Goal: Task Accomplishment & Management: Manage account settings

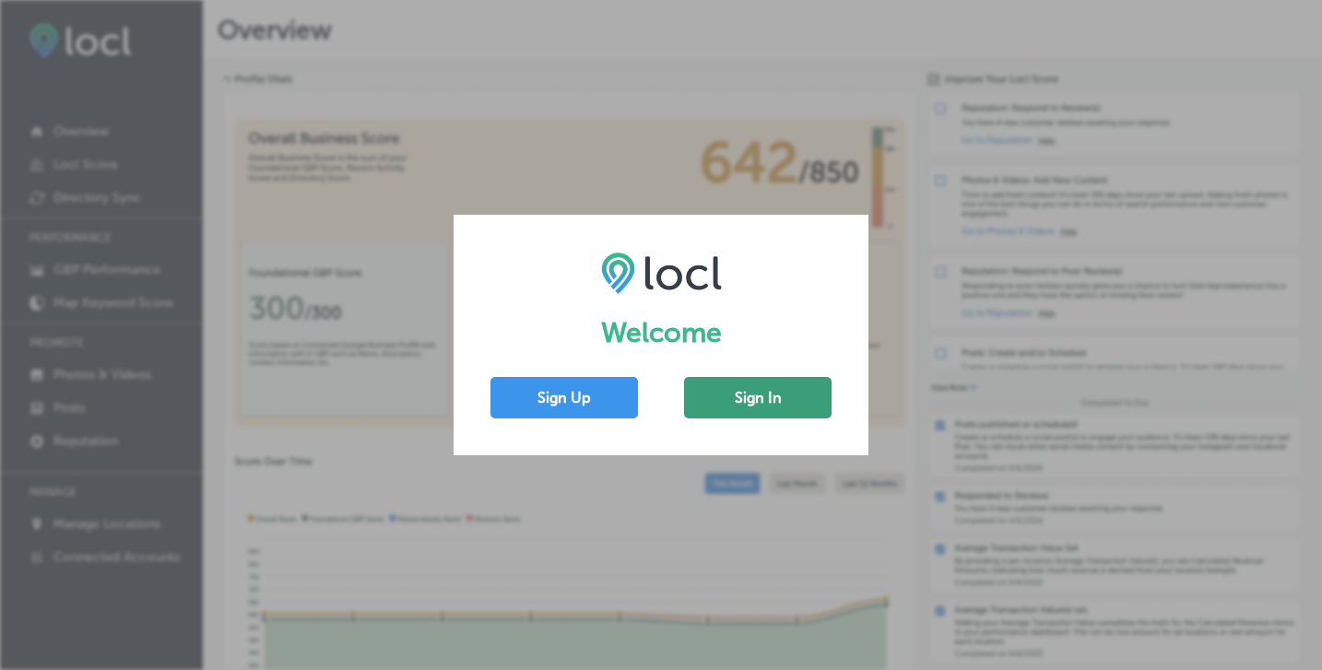
click at [755, 405] on button "Sign In" at bounding box center [758, 397] width 148 height 41
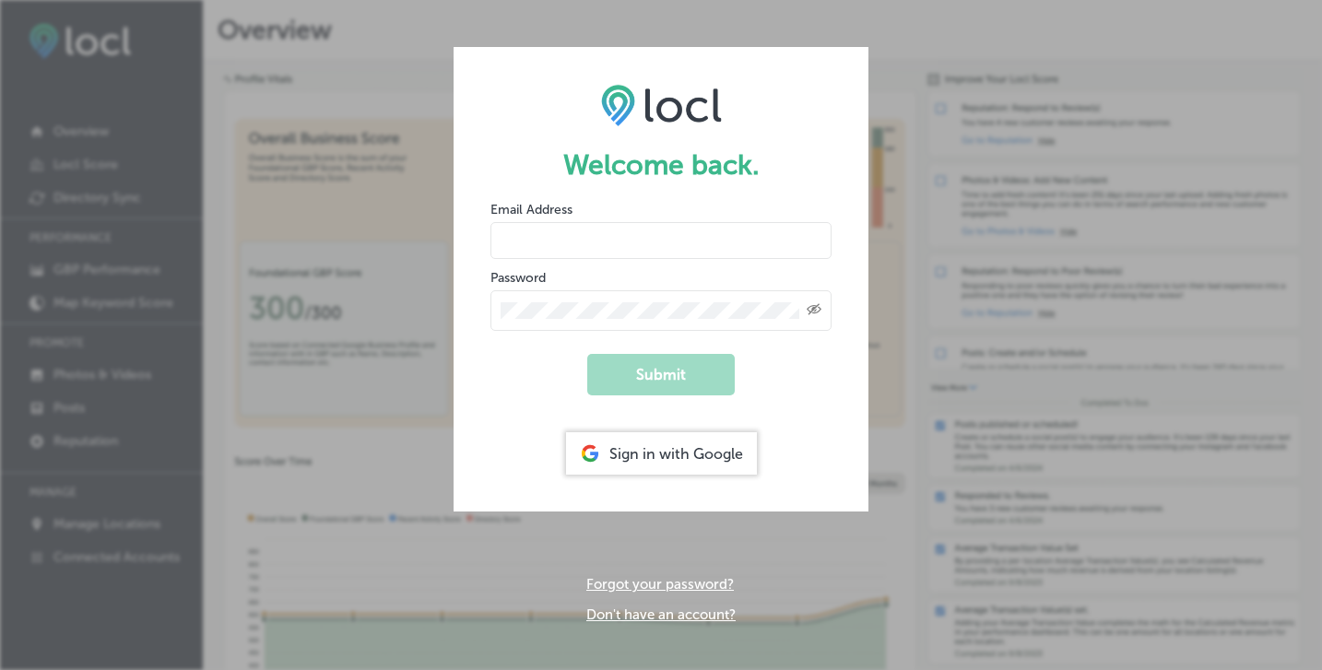
click at [607, 251] on input "email" at bounding box center [661, 240] width 341 height 37
paste input "[EMAIL_ADDRESS][DOMAIN_NAME]"
type input "[EMAIL_ADDRESS][DOMAIN_NAME]"
click at [538, 294] on div "Created with Sketch." at bounding box center [661, 310] width 341 height 41
click at [659, 379] on button "Submit" at bounding box center [661, 374] width 148 height 41
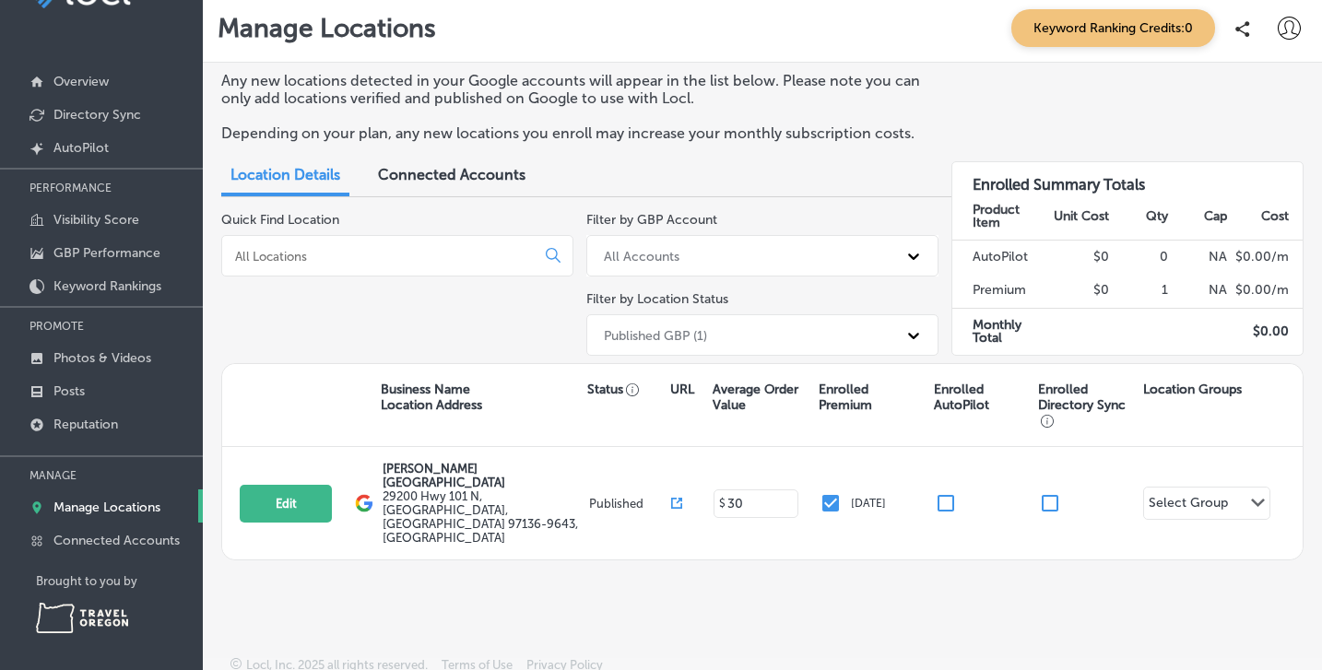
scroll to position [51, 0]
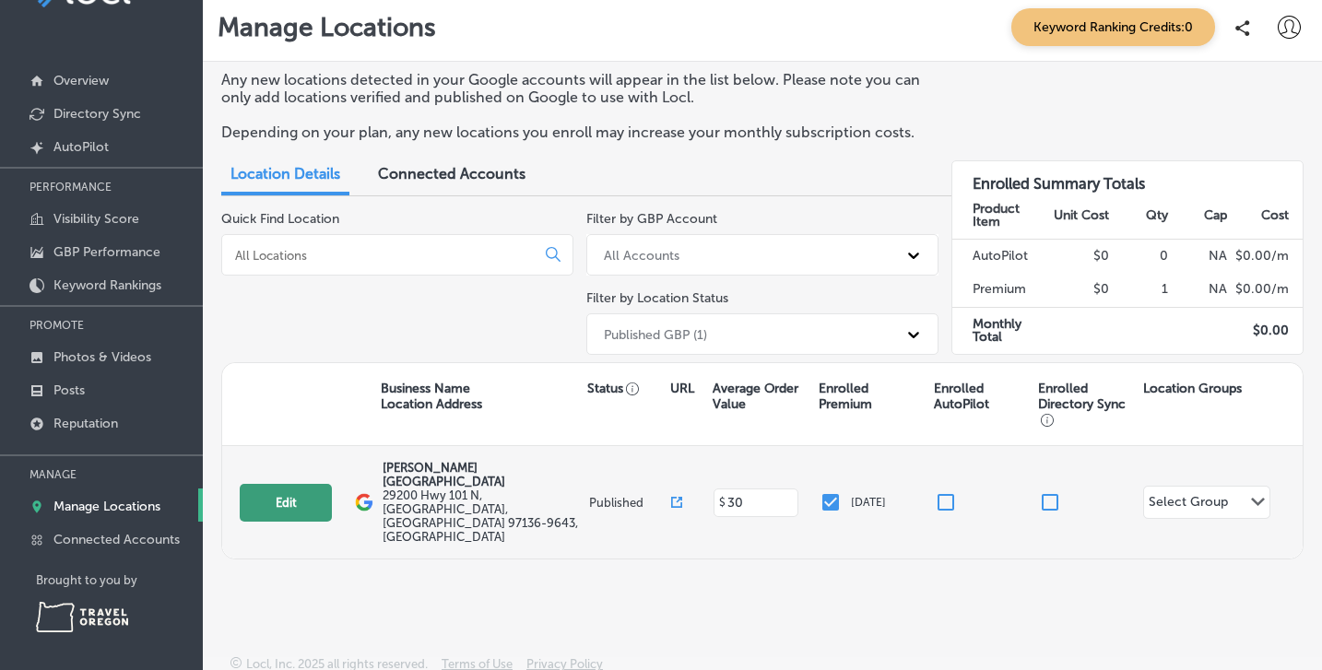
click at [271, 491] on button "Edit" at bounding box center [286, 503] width 92 height 38
select select "US"
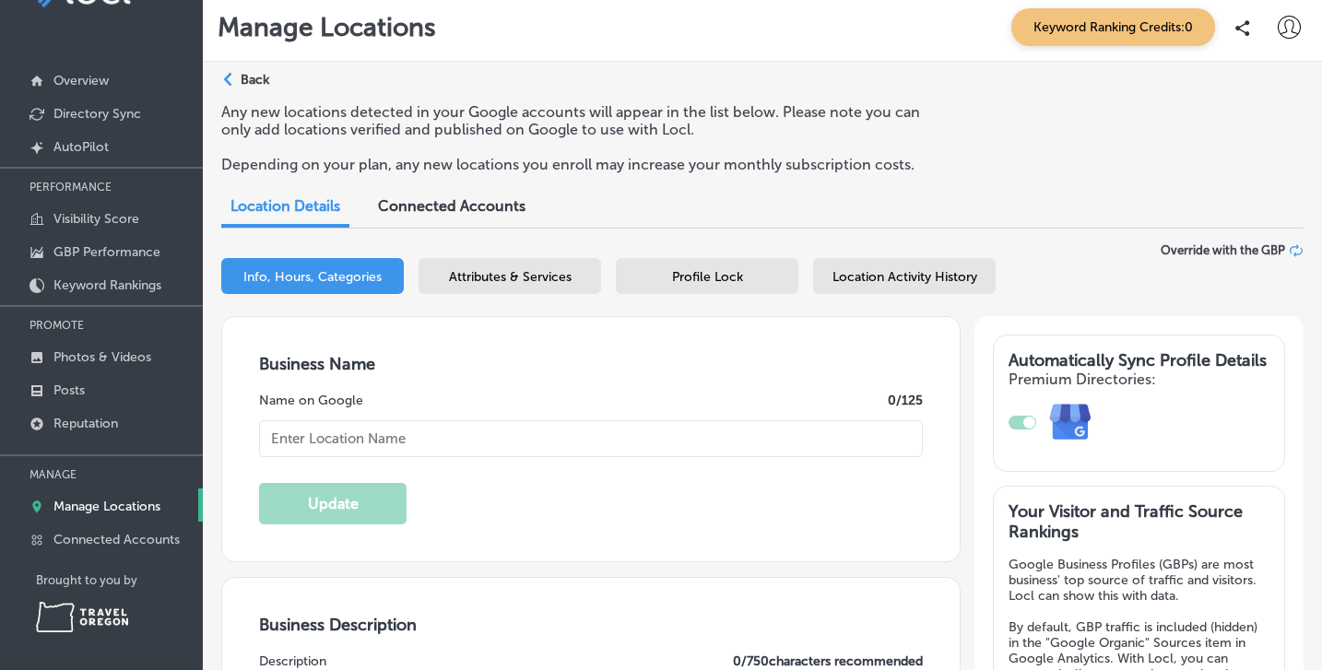
type input "[PERSON_NAME] [GEOGRAPHIC_DATA]"
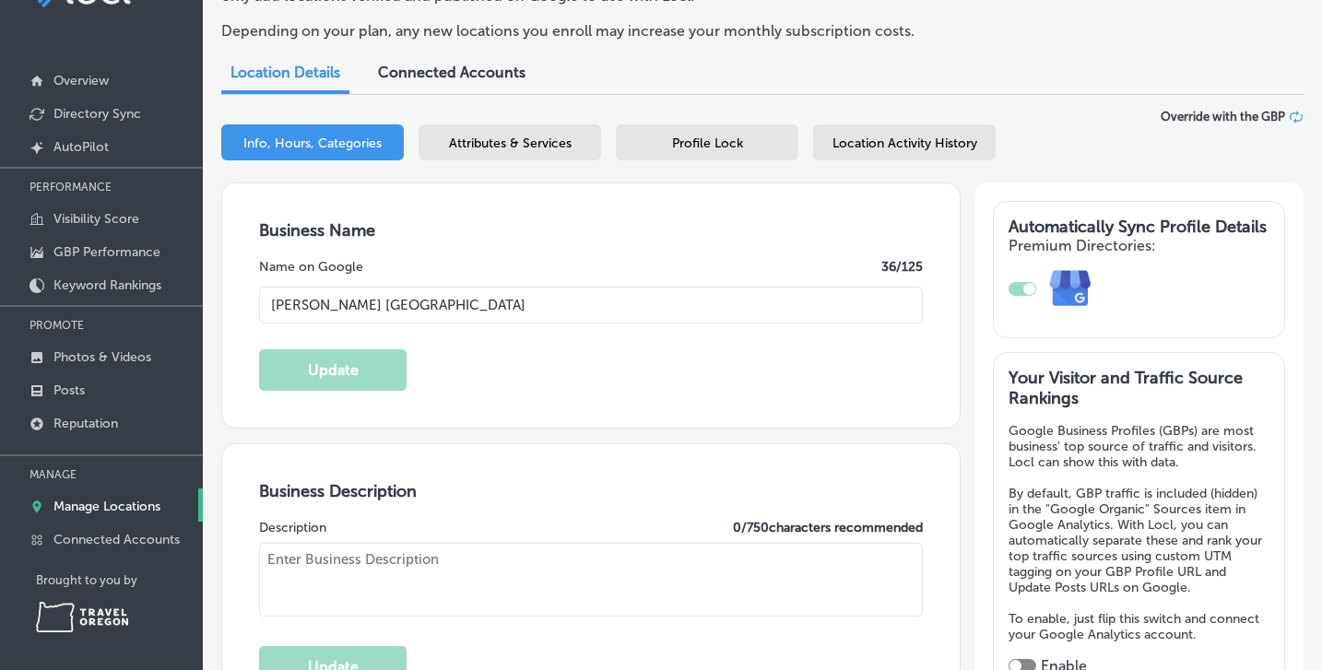
type input "29200 Hwy 101 N"
type input "[GEOGRAPHIC_DATA]"
type input "97136-9643"
type input "US"
type input "[URL][DOMAIN_NAME]"
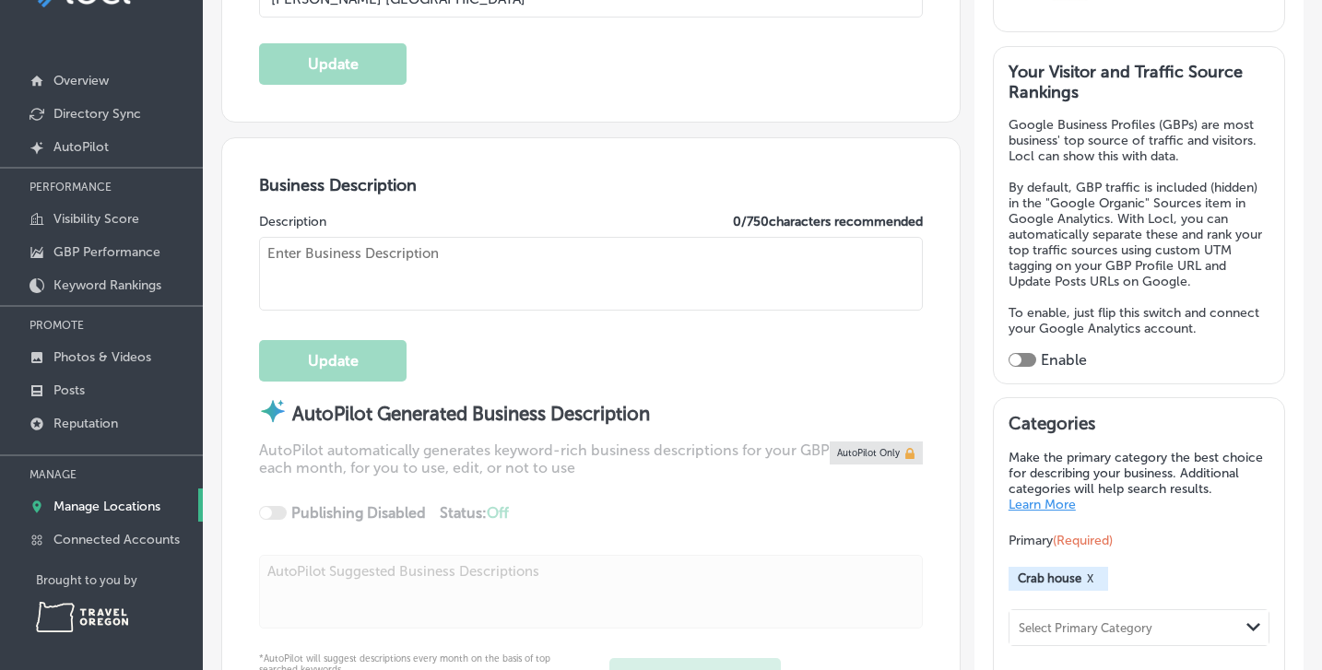
type input "30"
checkbox input "true"
type textarea "[PERSON_NAME] is a [PERSON_NAME] and Campground located on the [GEOGRAPHIC_DATA…"
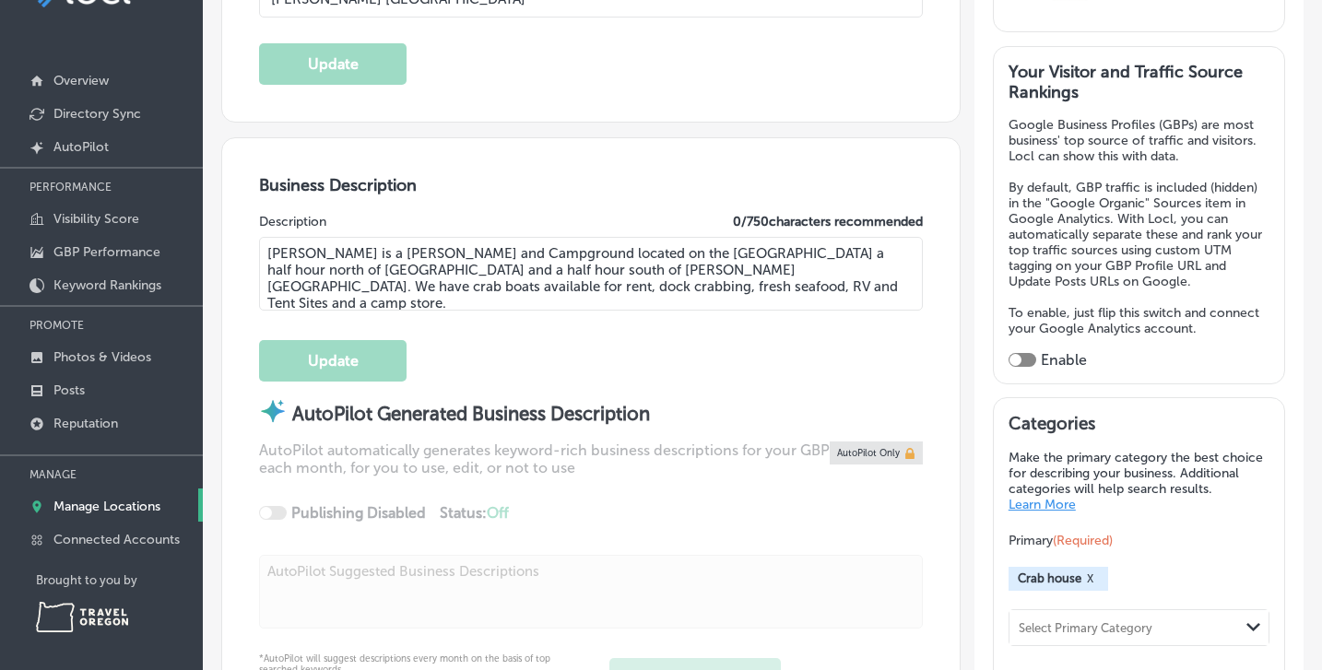
type input "[PHONE_NUMBER]"
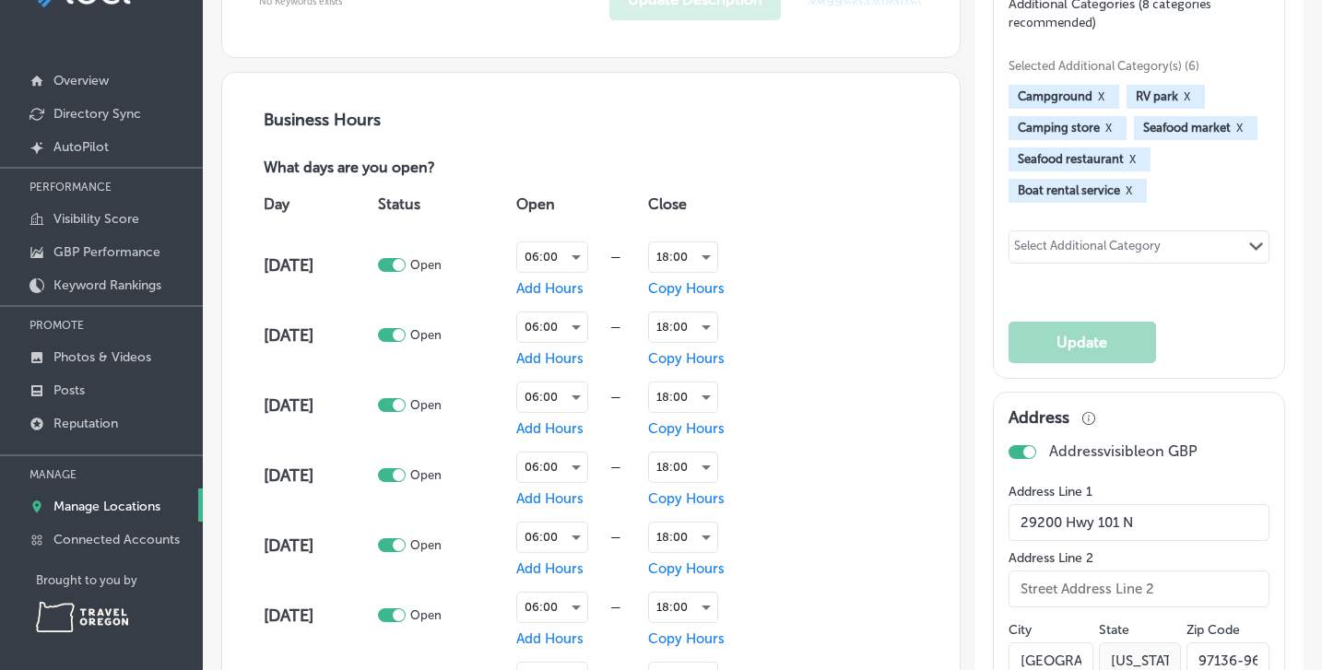
scroll to position [1123, 0]
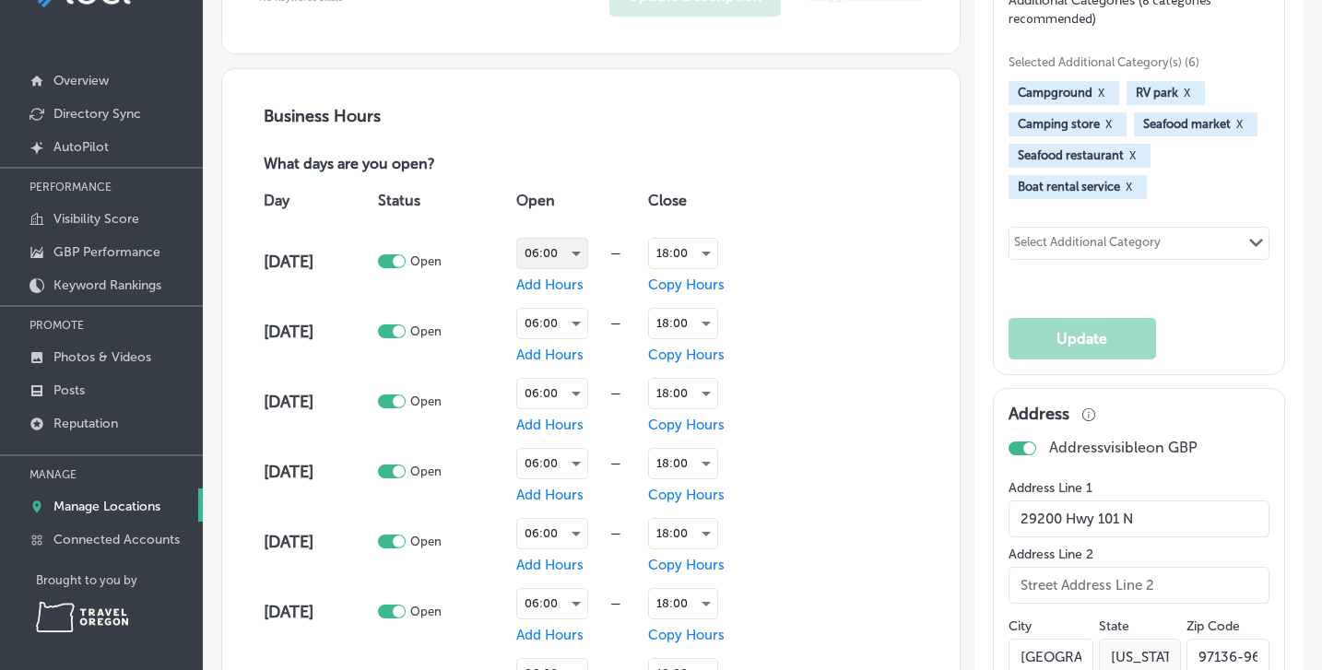
click at [580, 250] on div "06:00" at bounding box center [552, 254] width 70 height 30
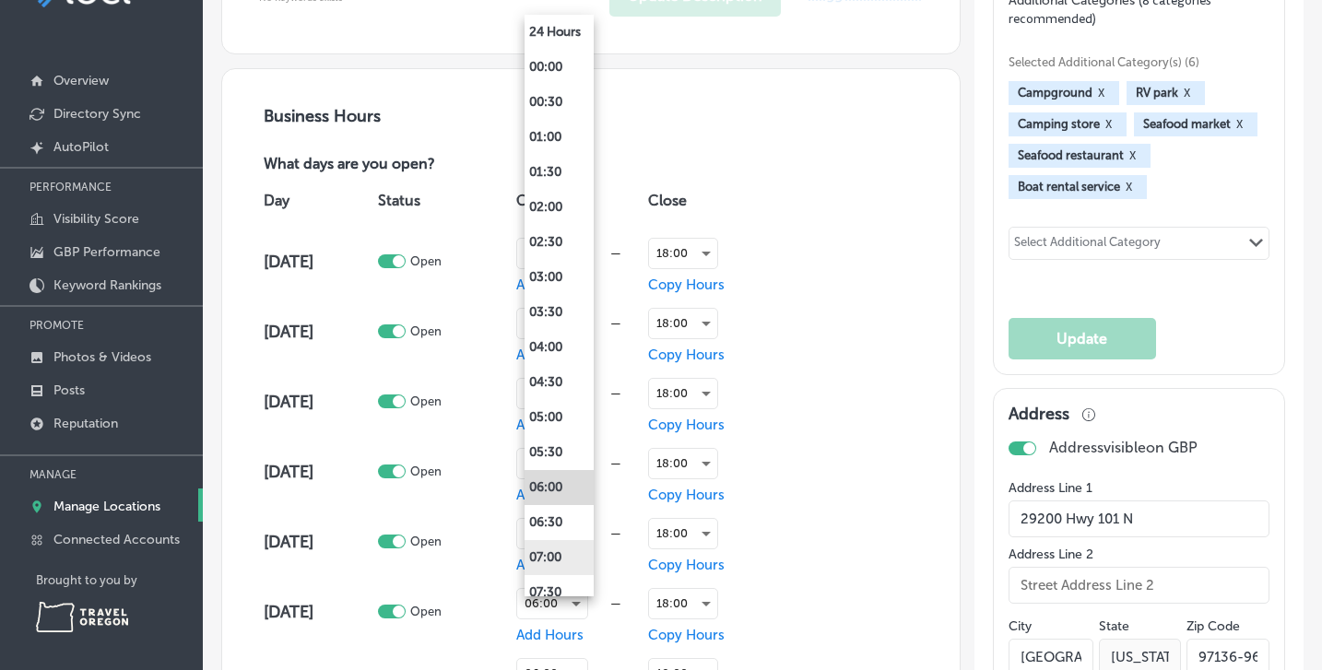
click at [559, 556] on li "07:00" at bounding box center [559, 557] width 69 height 35
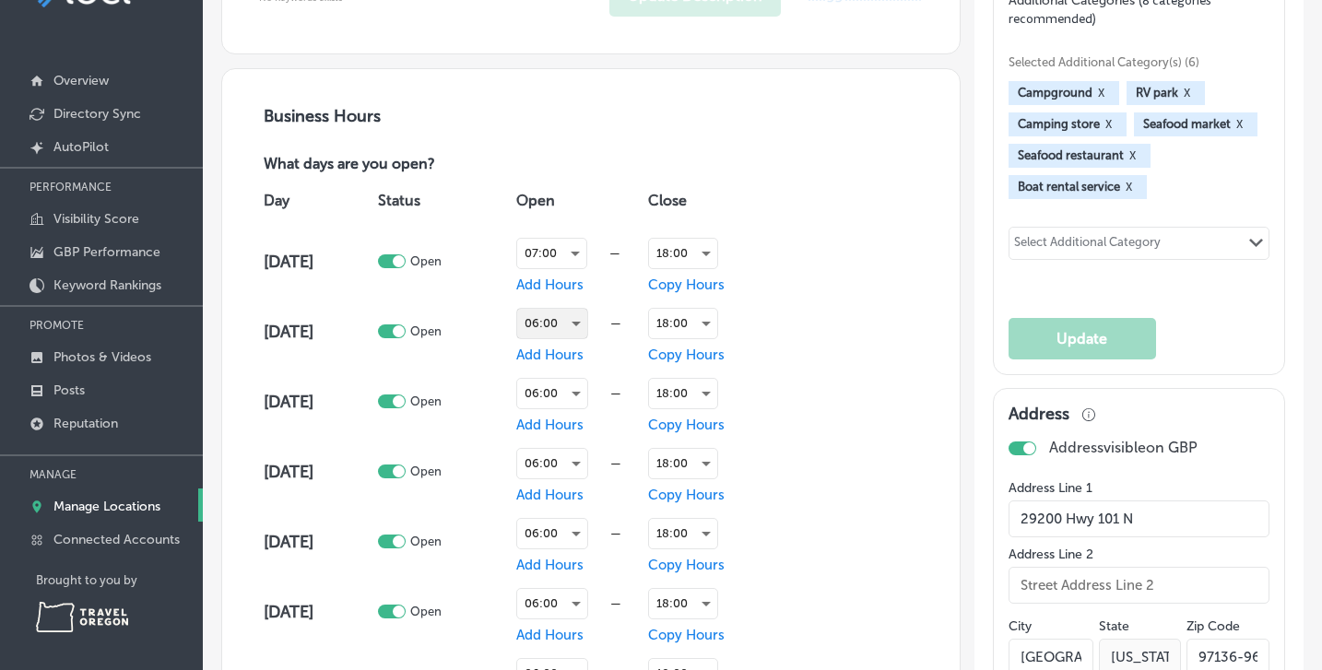
click at [579, 326] on div "06:00" at bounding box center [552, 324] width 70 height 30
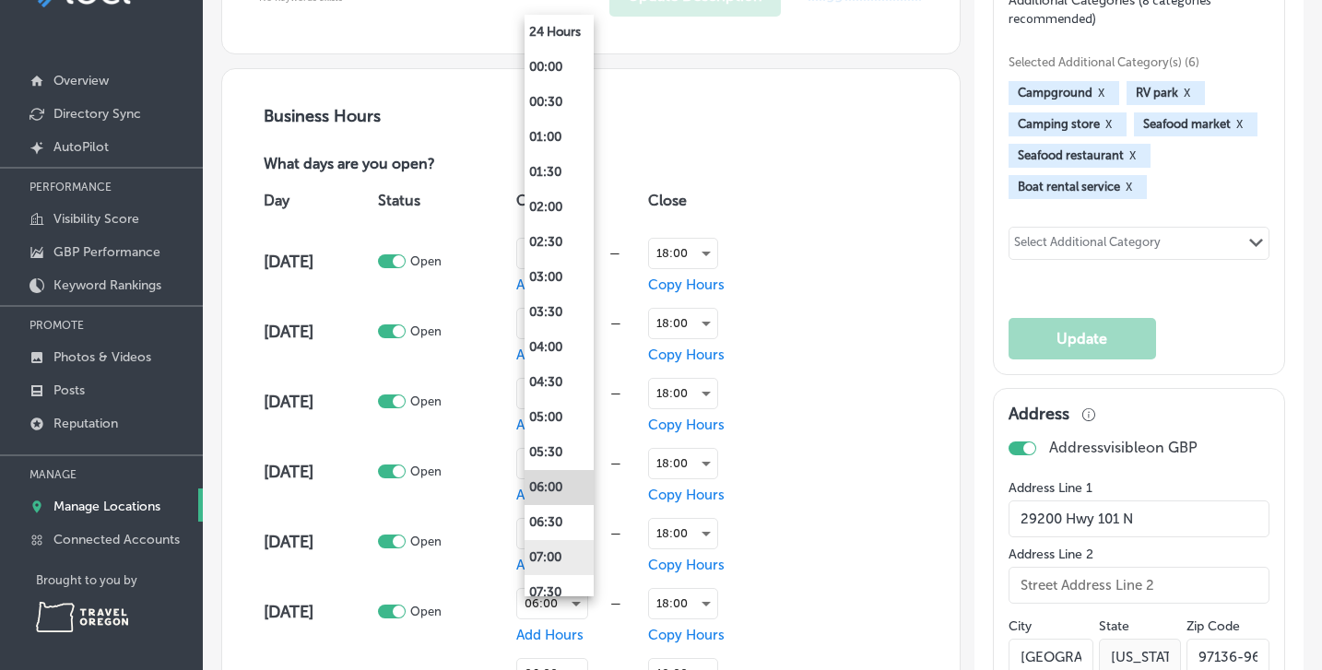
click at [559, 555] on li "07:00" at bounding box center [559, 557] width 69 height 35
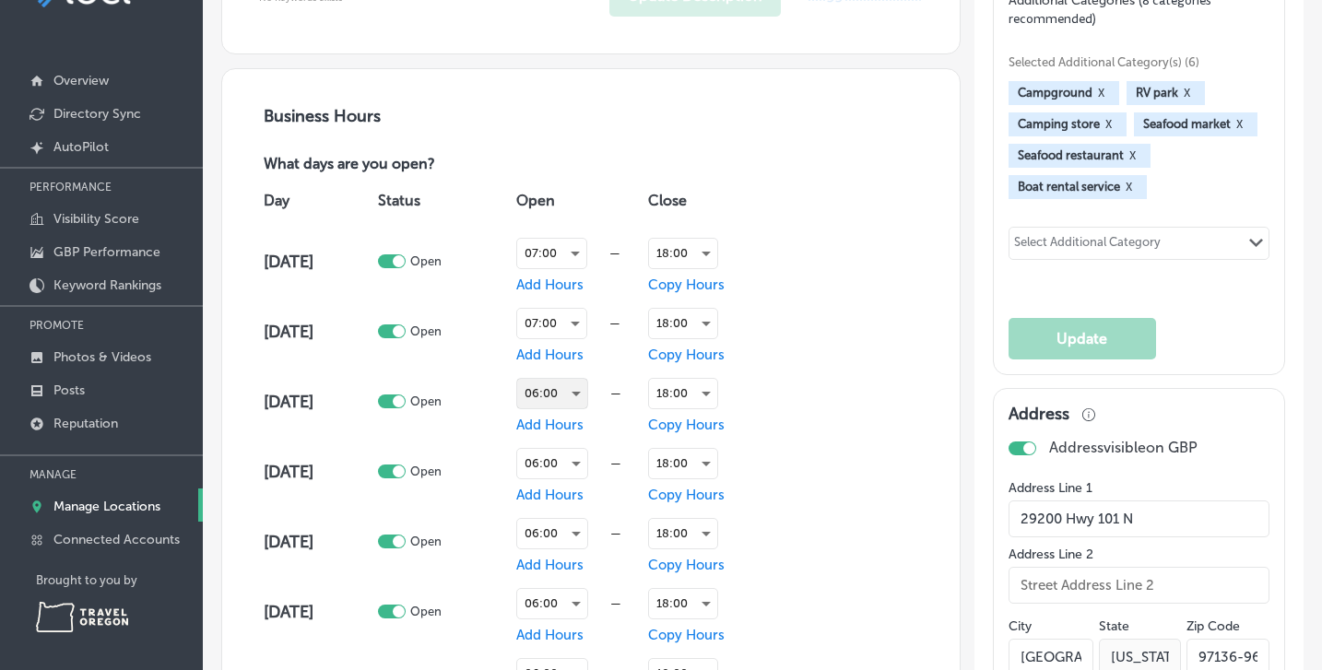
click at [585, 390] on div "06:00" at bounding box center [552, 394] width 70 height 30
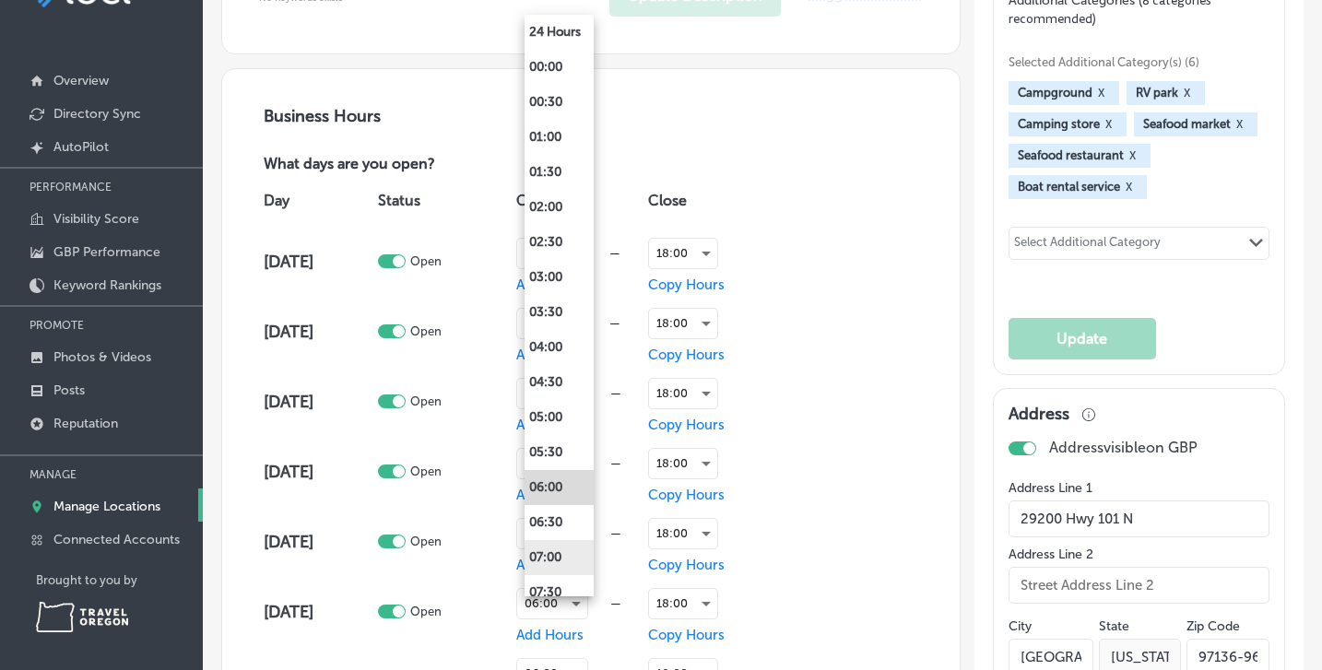
click at [561, 555] on li "07:00" at bounding box center [559, 557] width 69 height 35
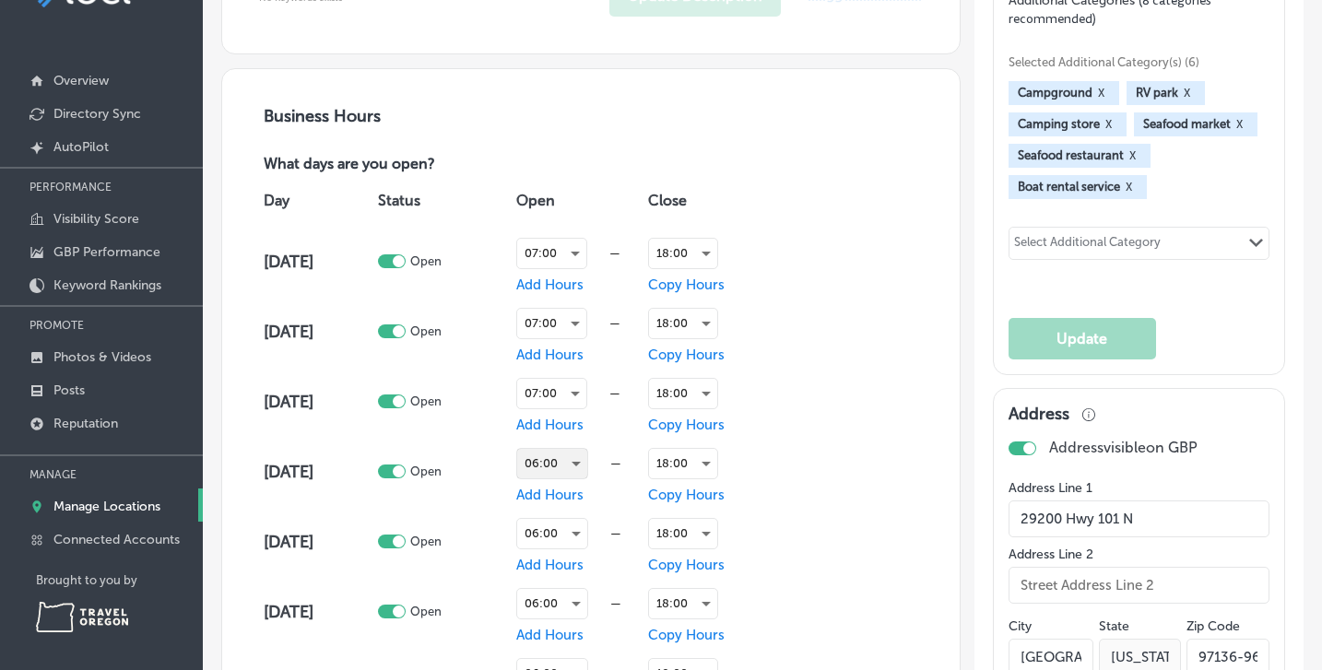
click at [576, 451] on div "06:00" at bounding box center [552, 464] width 70 height 30
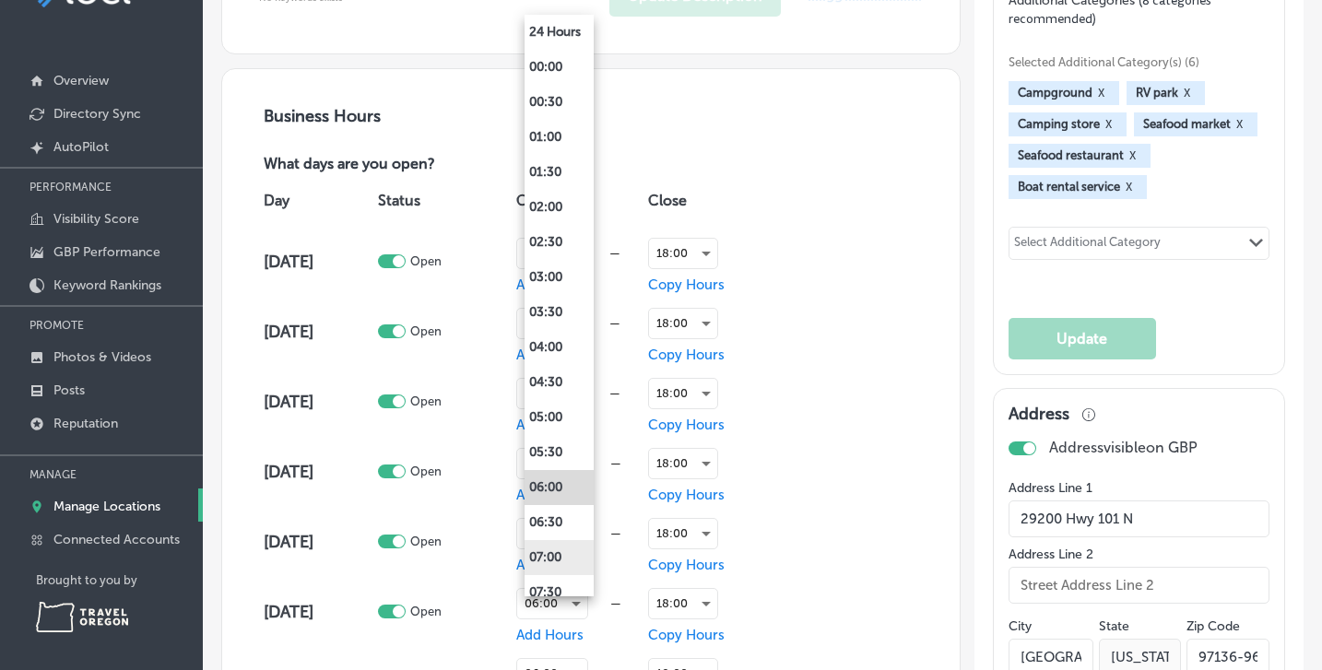
click at [570, 560] on li "07:00" at bounding box center [559, 557] width 69 height 35
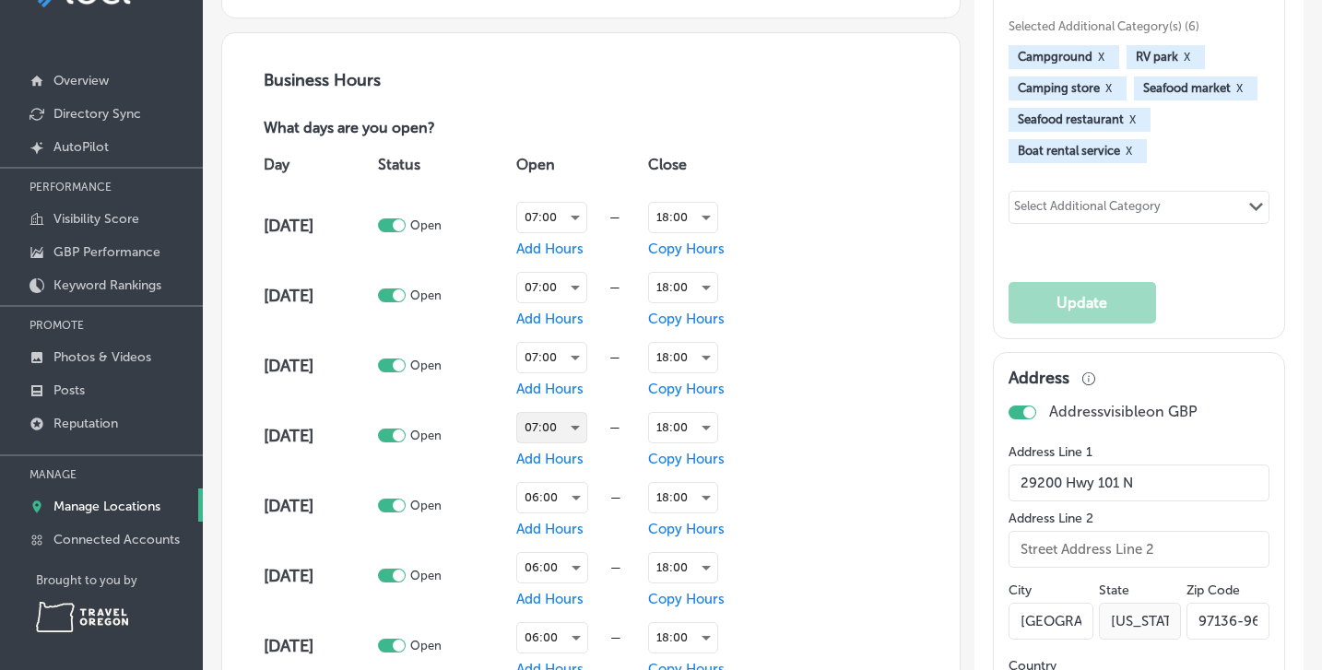
scroll to position [1165, 0]
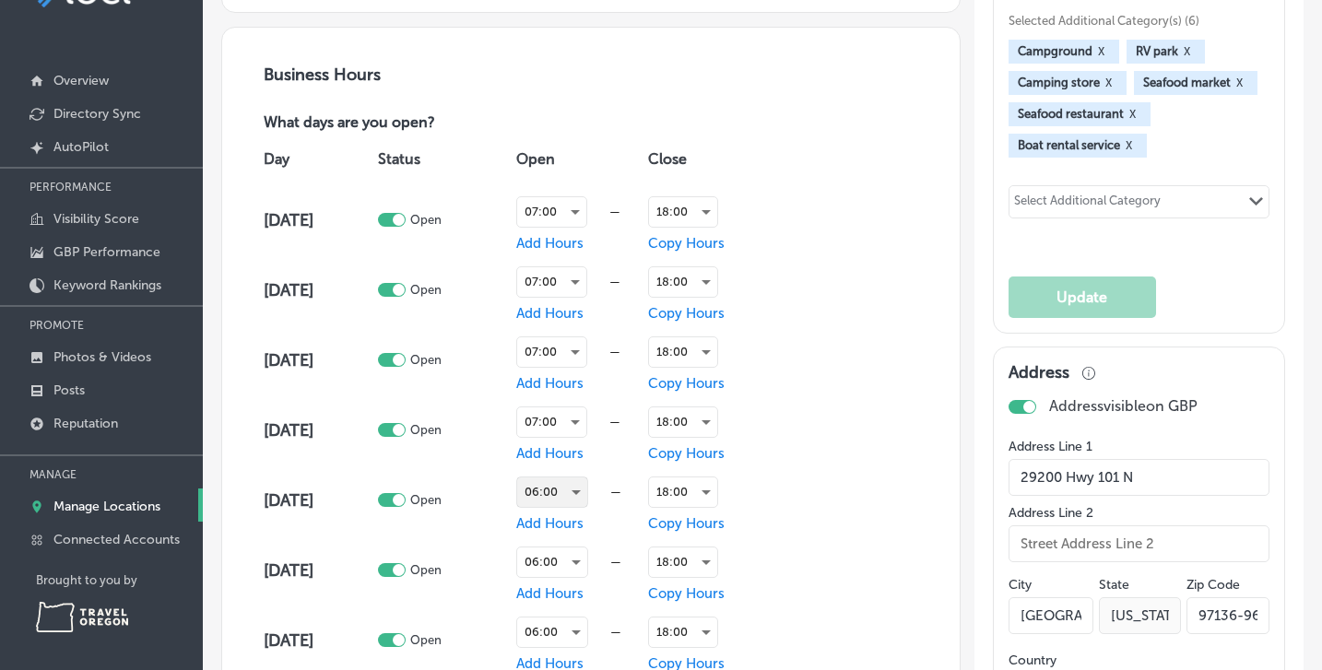
click at [583, 486] on div "06:00" at bounding box center [552, 493] width 70 height 30
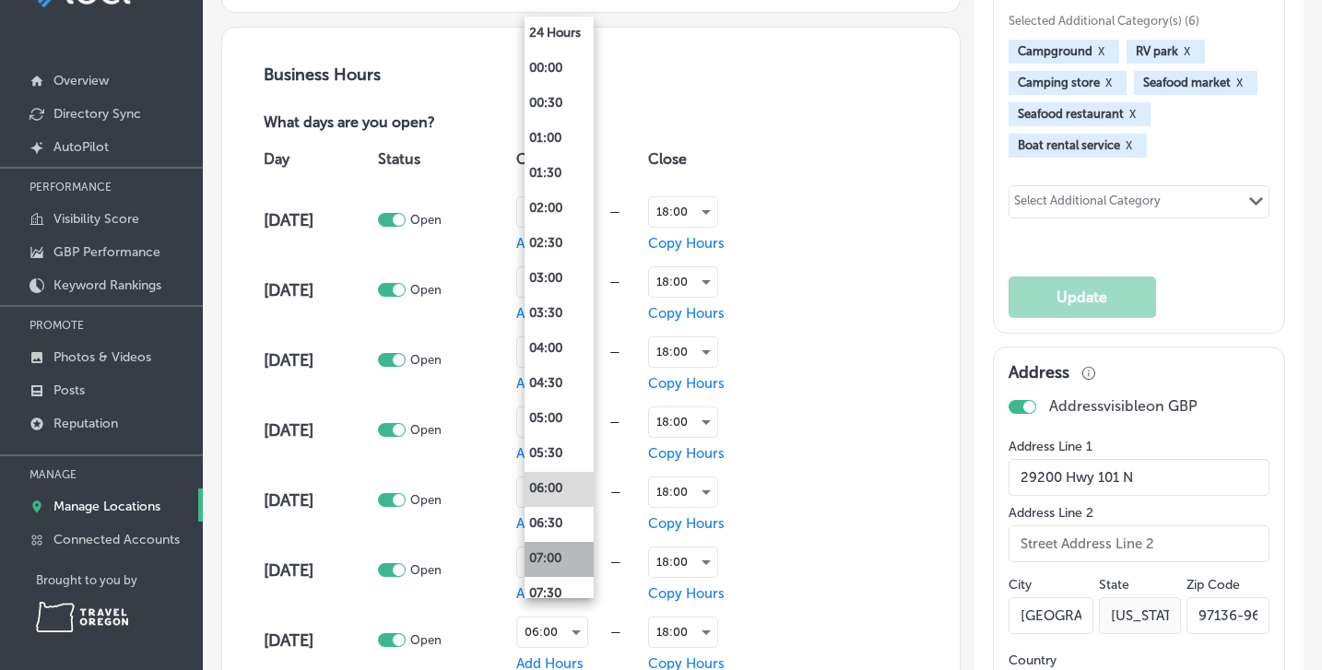
click at [570, 555] on li "07:00" at bounding box center [559, 559] width 69 height 35
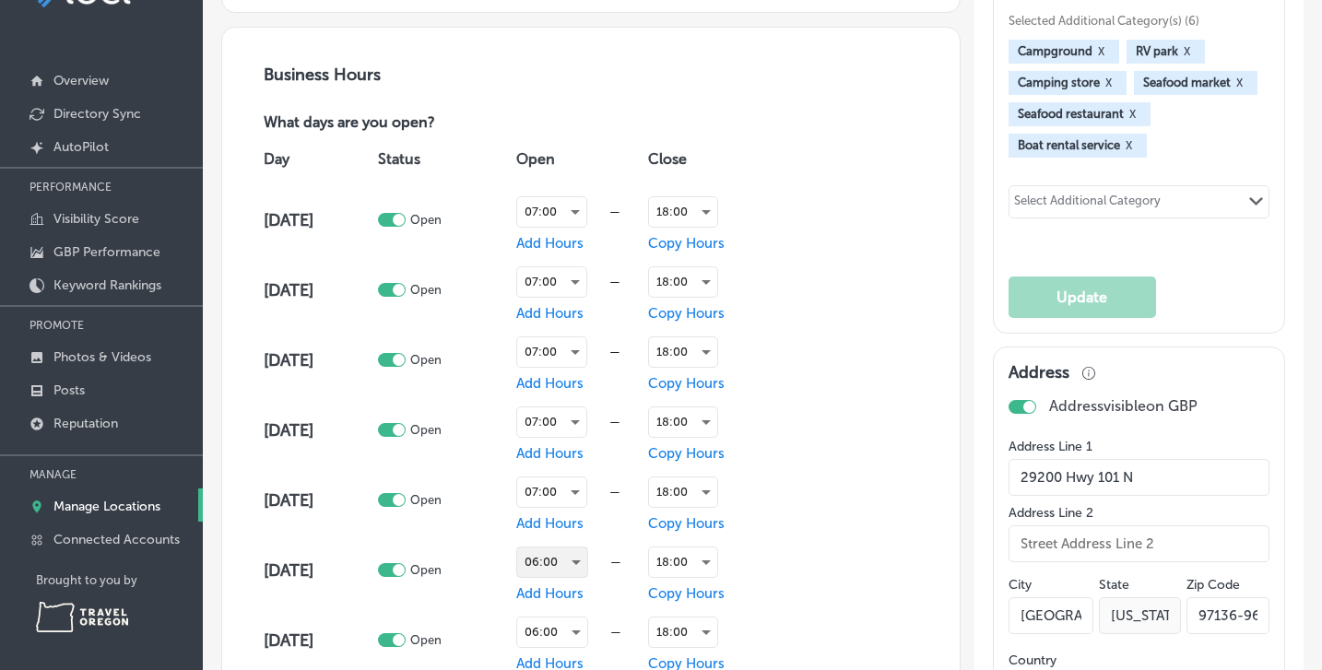
click at [581, 553] on div "06:00" at bounding box center [552, 563] width 70 height 30
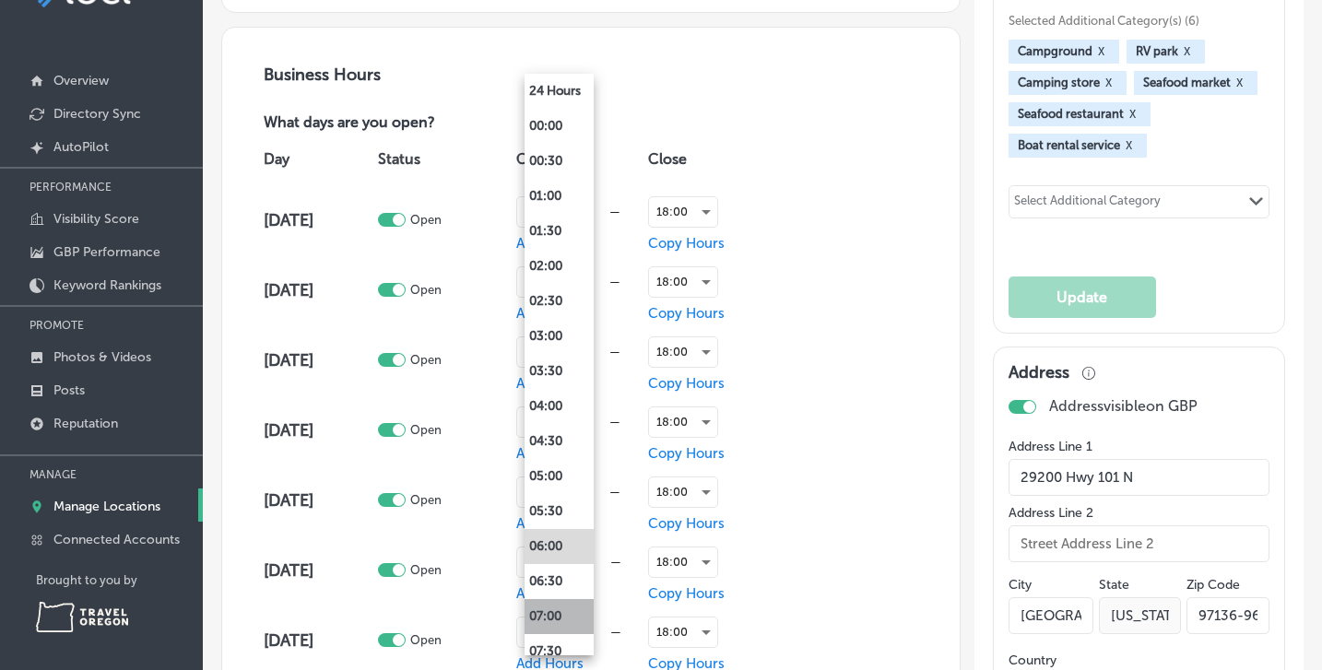
click at [567, 616] on li "07:00" at bounding box center [559, 616] width 69 height 35
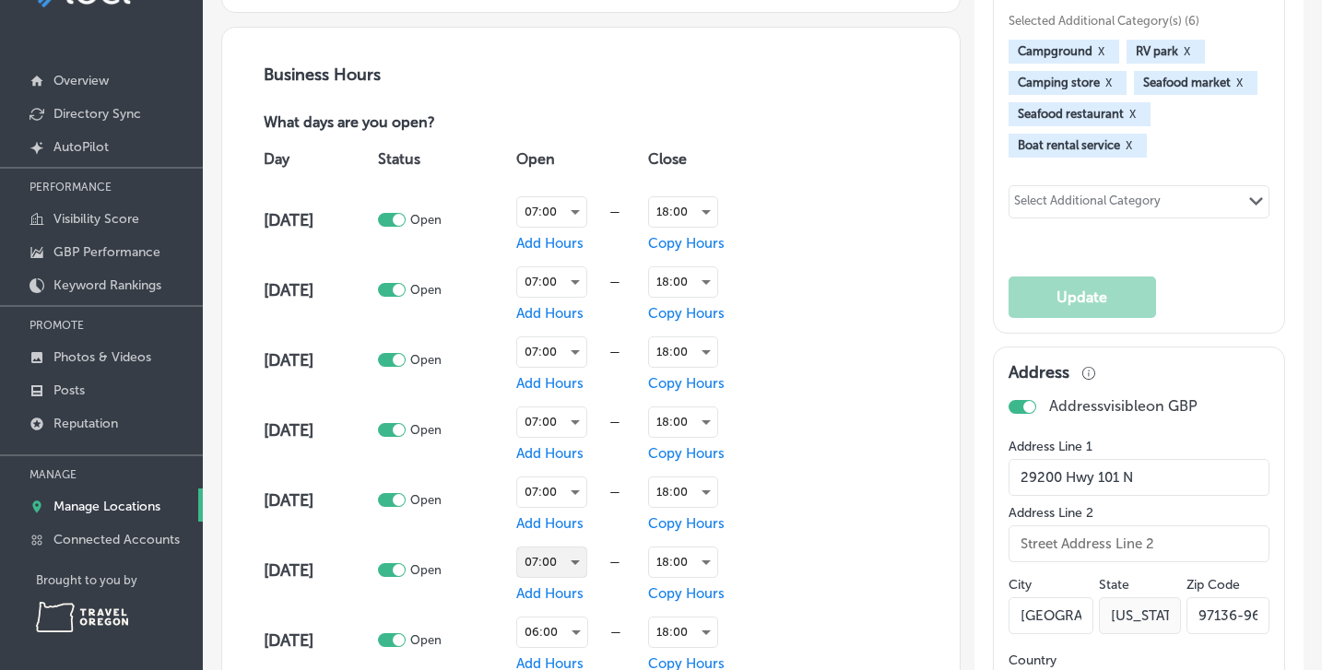
scroll to position [1296, 0]
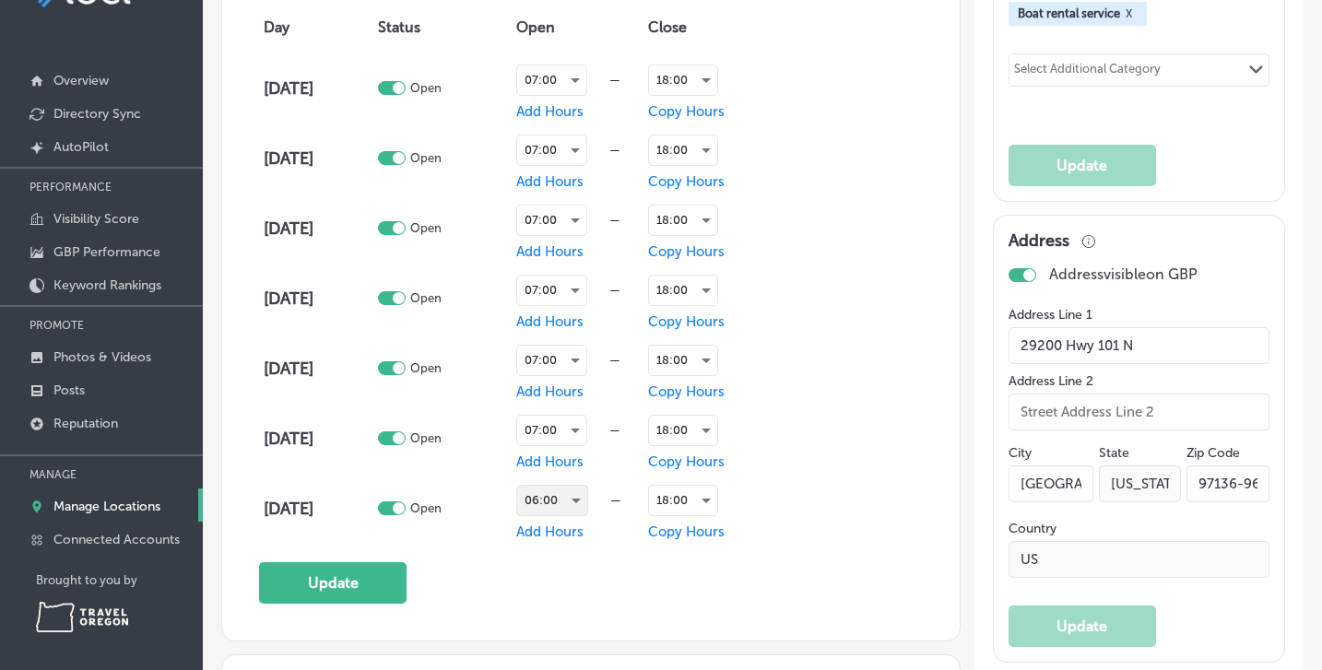
click at [587, 497] on div "06:00" at bounding box center [552, 501] width 70 height 30
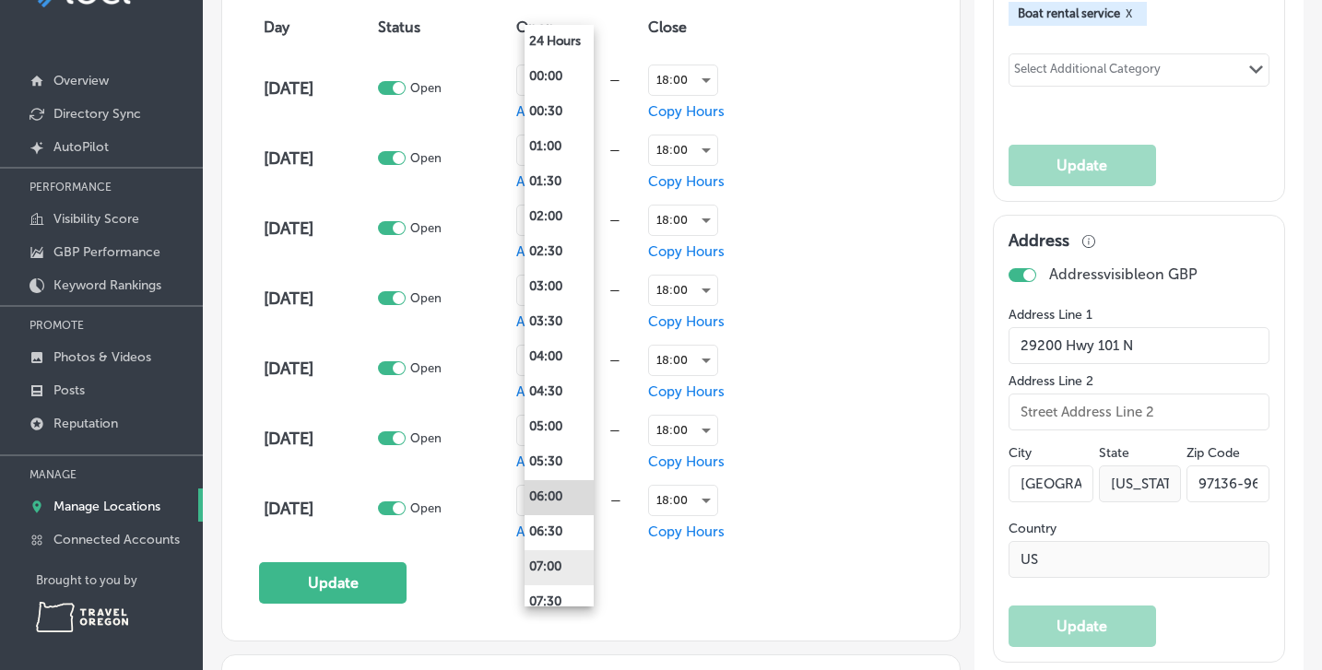
click at [562, 571] on li "07:00" at bounding box center [559, 567] width 69 height 35
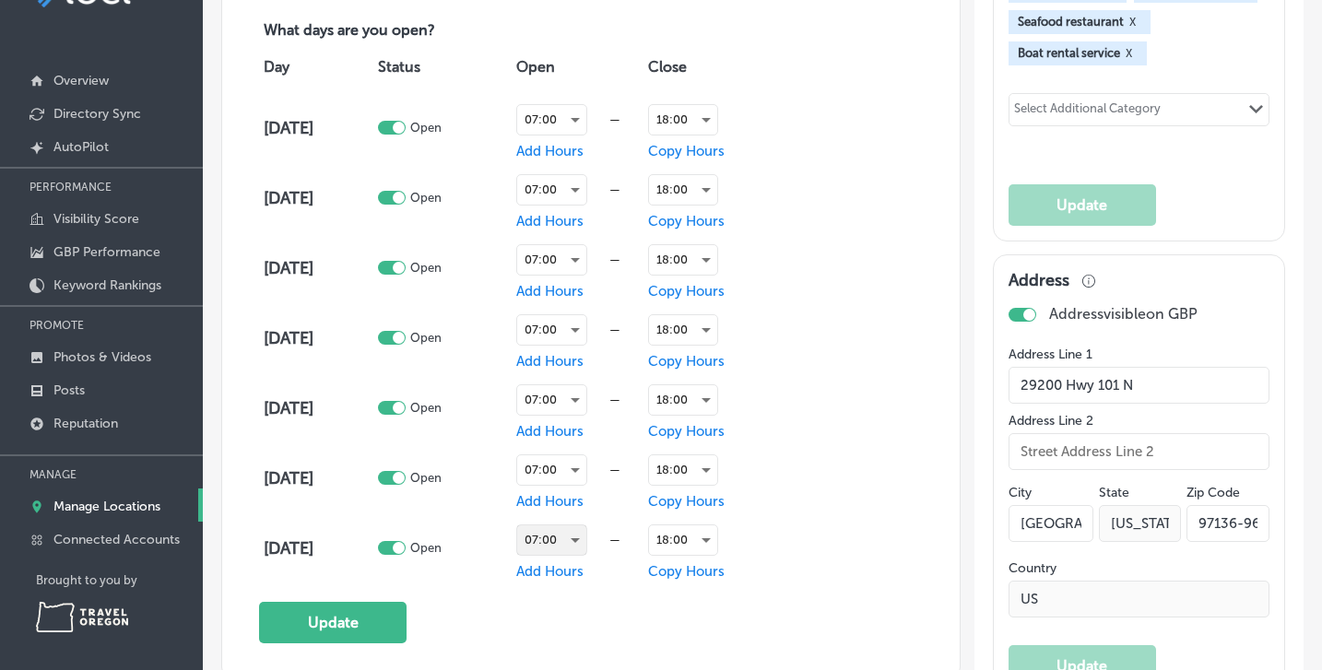
scroll to position [1248, 0]
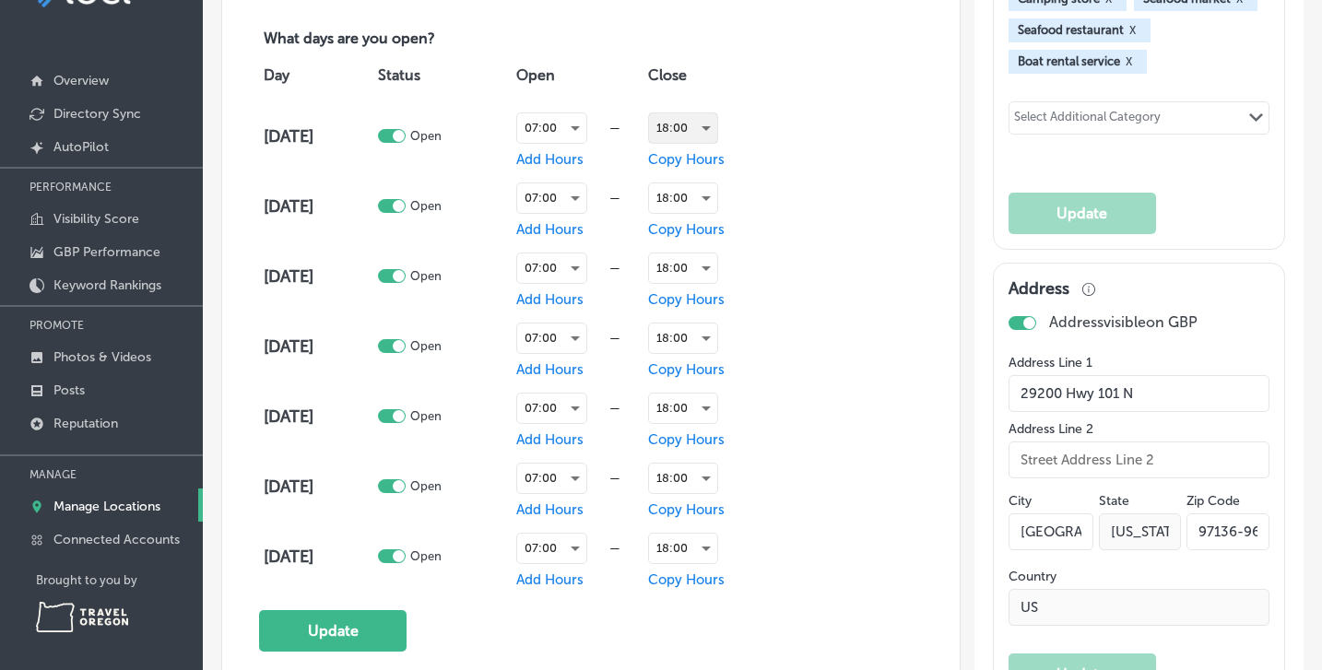
click at [713, 122] on div "18:00" at bounding box center [683, 128] width 68 height 30
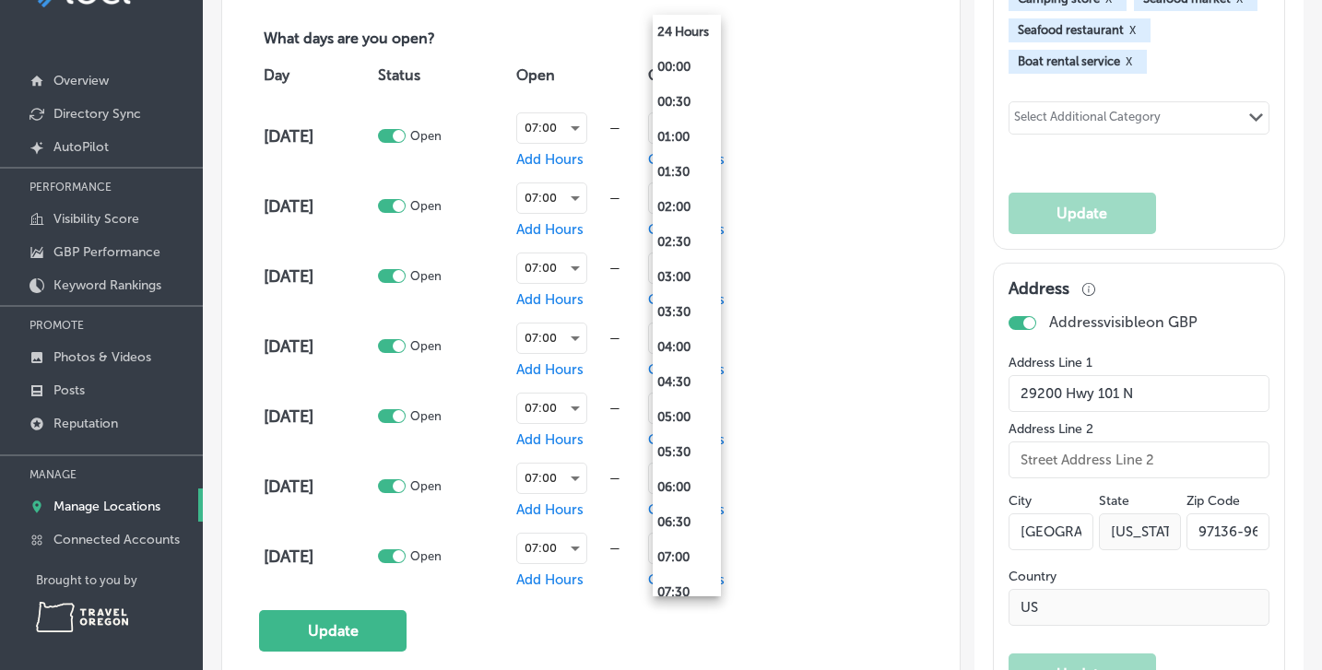
scroll to position [1023, 0]
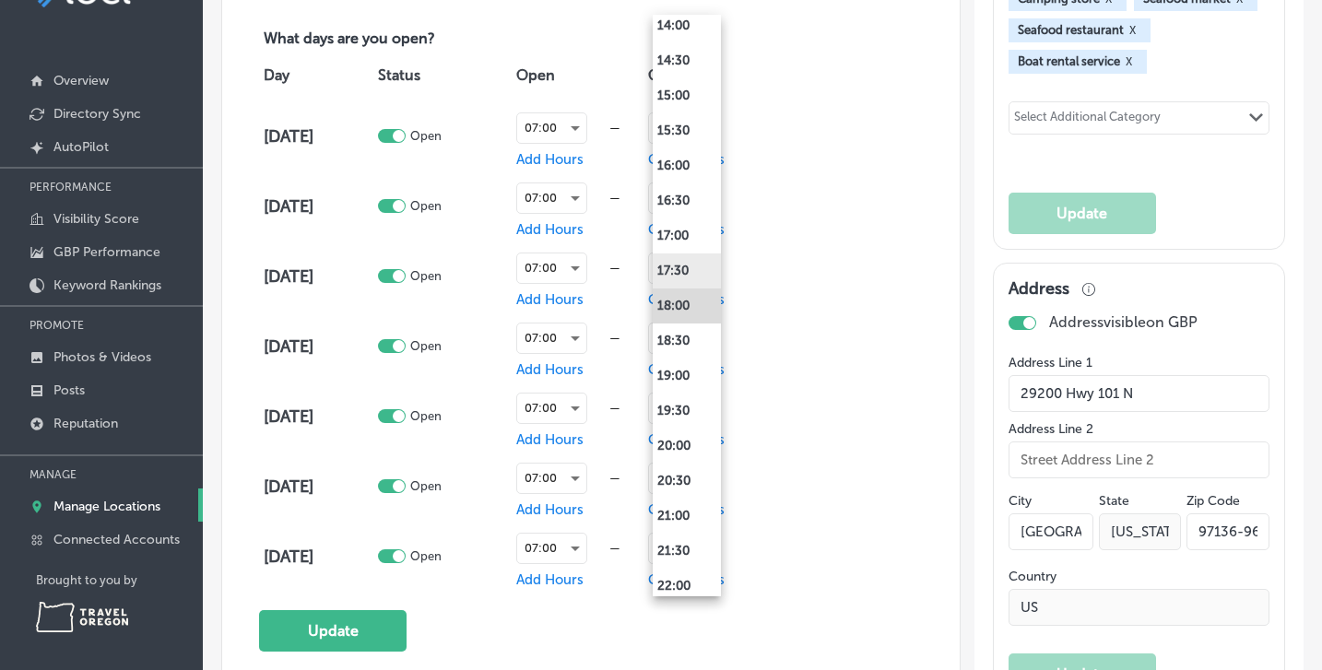
click at [693, 272] on li "17:30" at bounding box center [687, 271] width 68 height 35
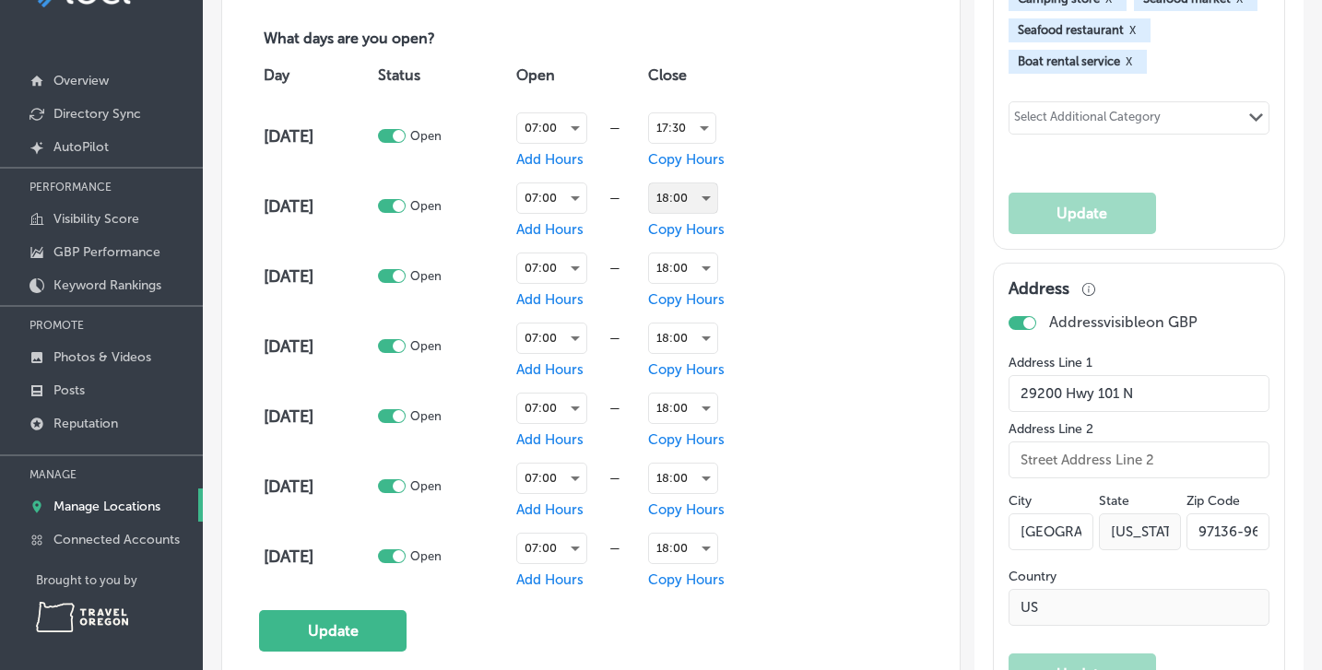
click at [710, 186] on div "18:00" at bounding box center [683, 198] width 68 height 30
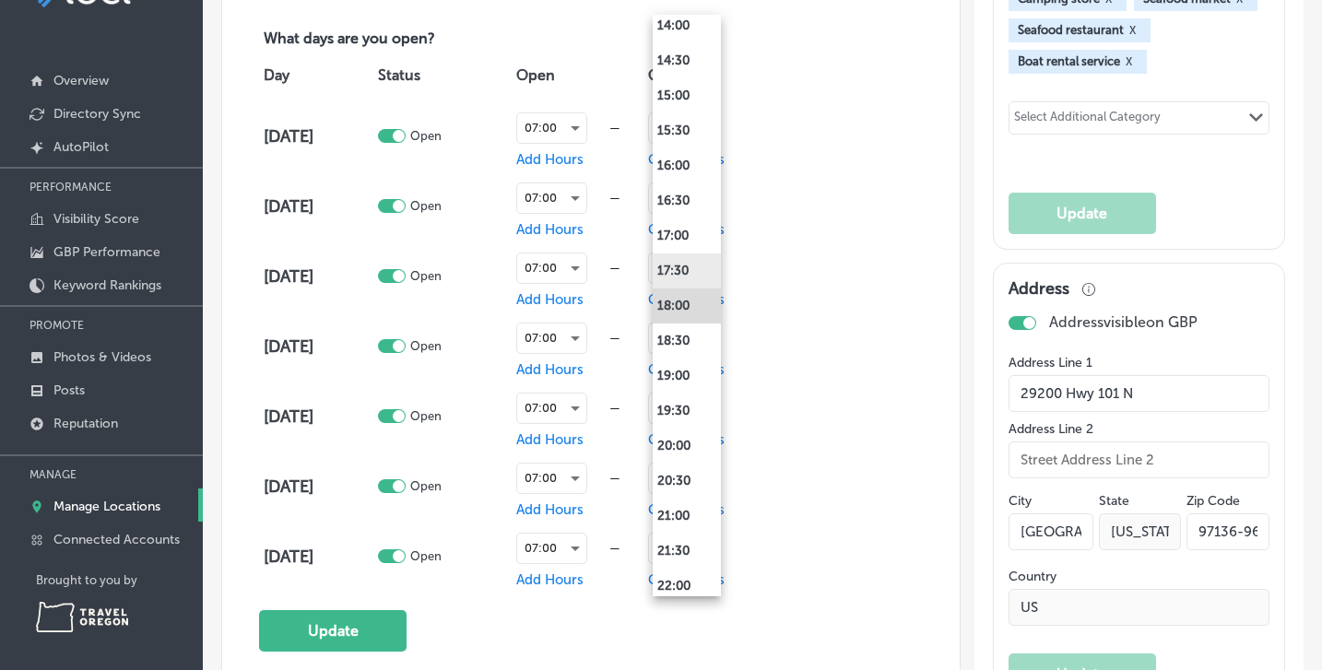
click at [681, 271] on li "17:30" at bounding box center [687, 271] width 68 height 35
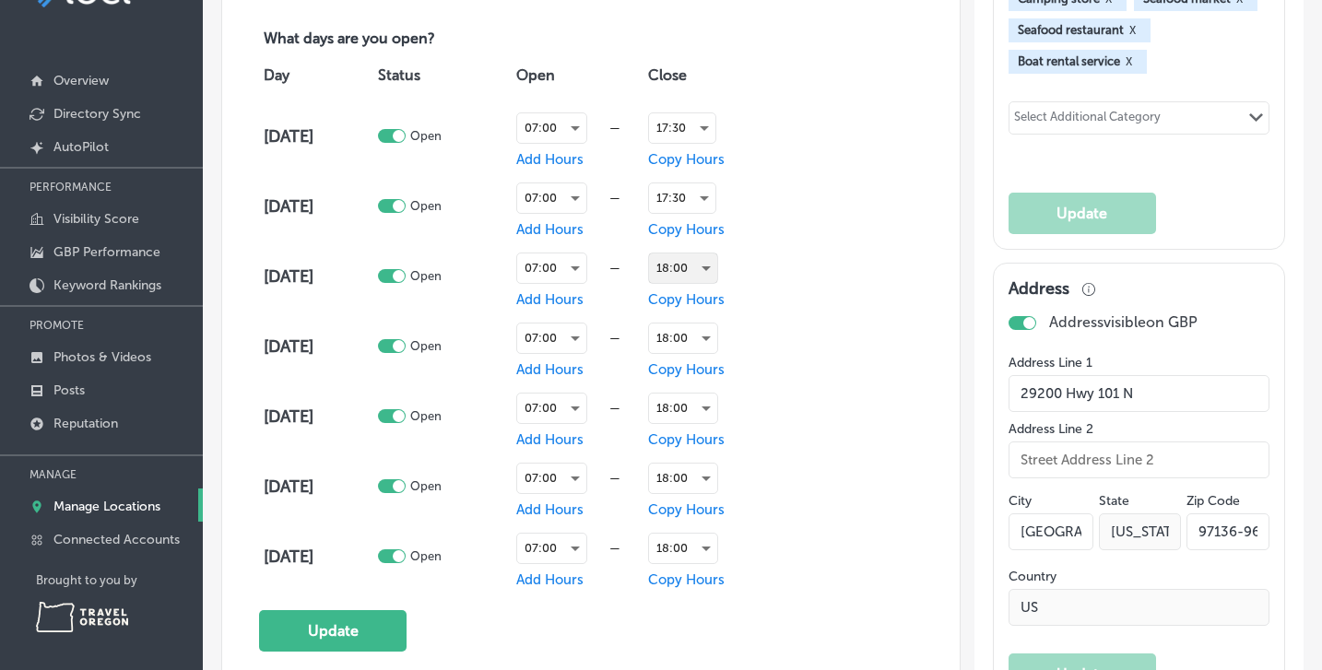
click at [712, 268] on div "18:00" at bounding box center [683, 269] width 68 height 30
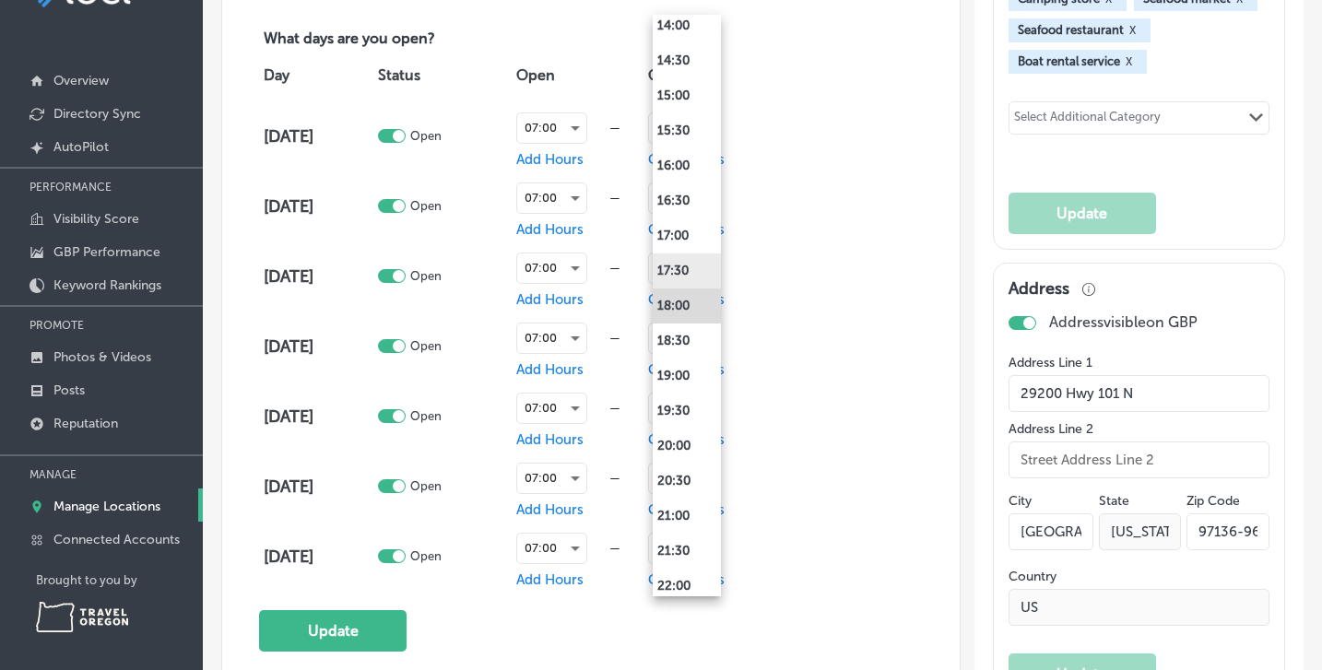
click at [680, 272] on li "17:30" at bounding box center [687, 271] width 68 height 35
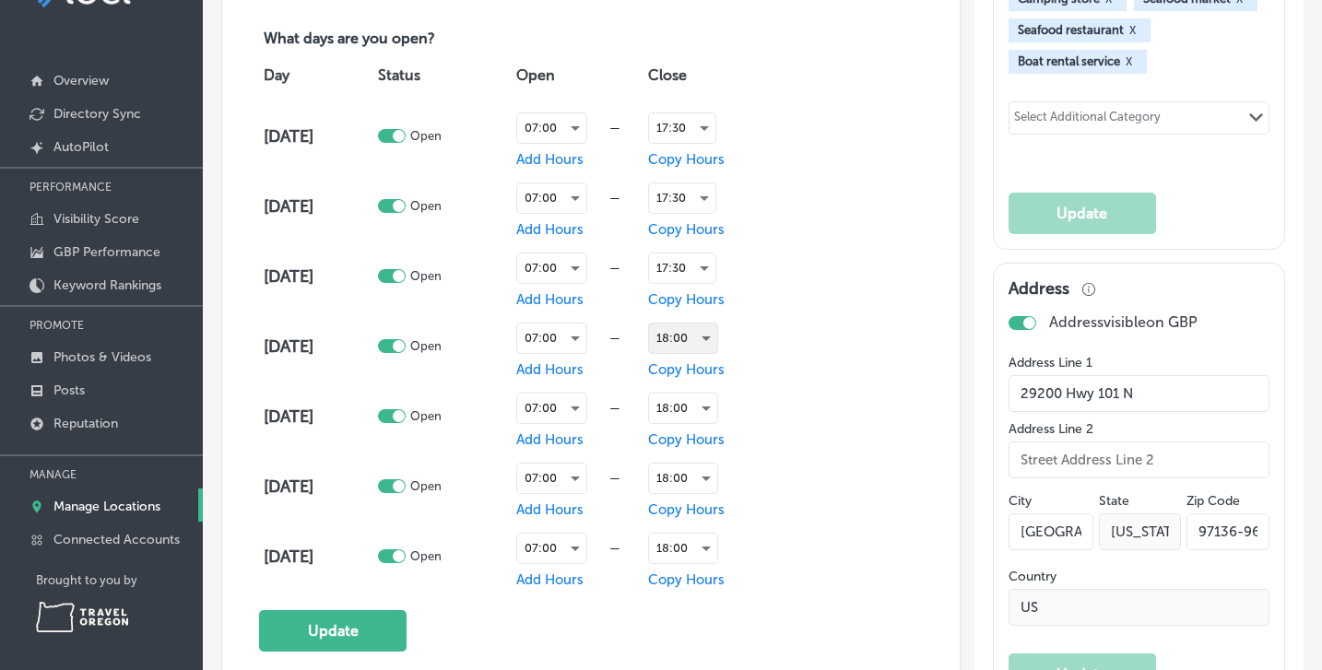
click at [709, 337] on div "18:00" at bounding box center [683, 339] width 68 height 30
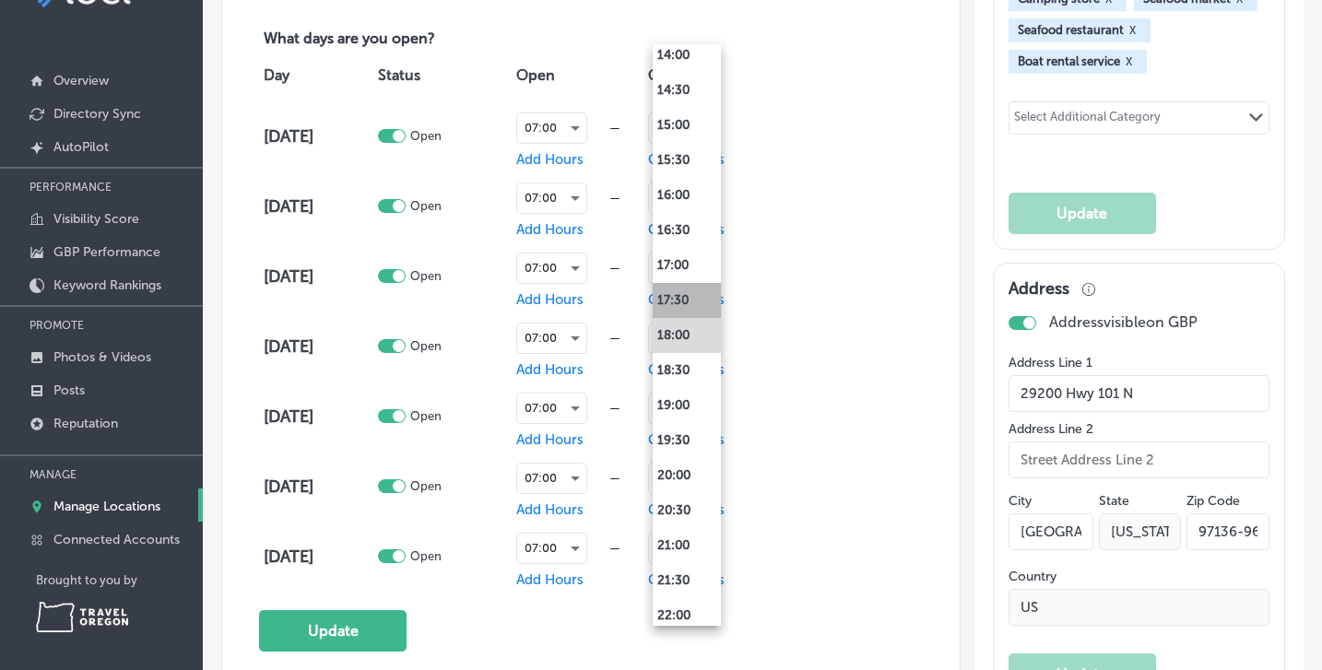
click at [681, 307] on li "17:30" at bounding box center [687, 300] width 68 height 35
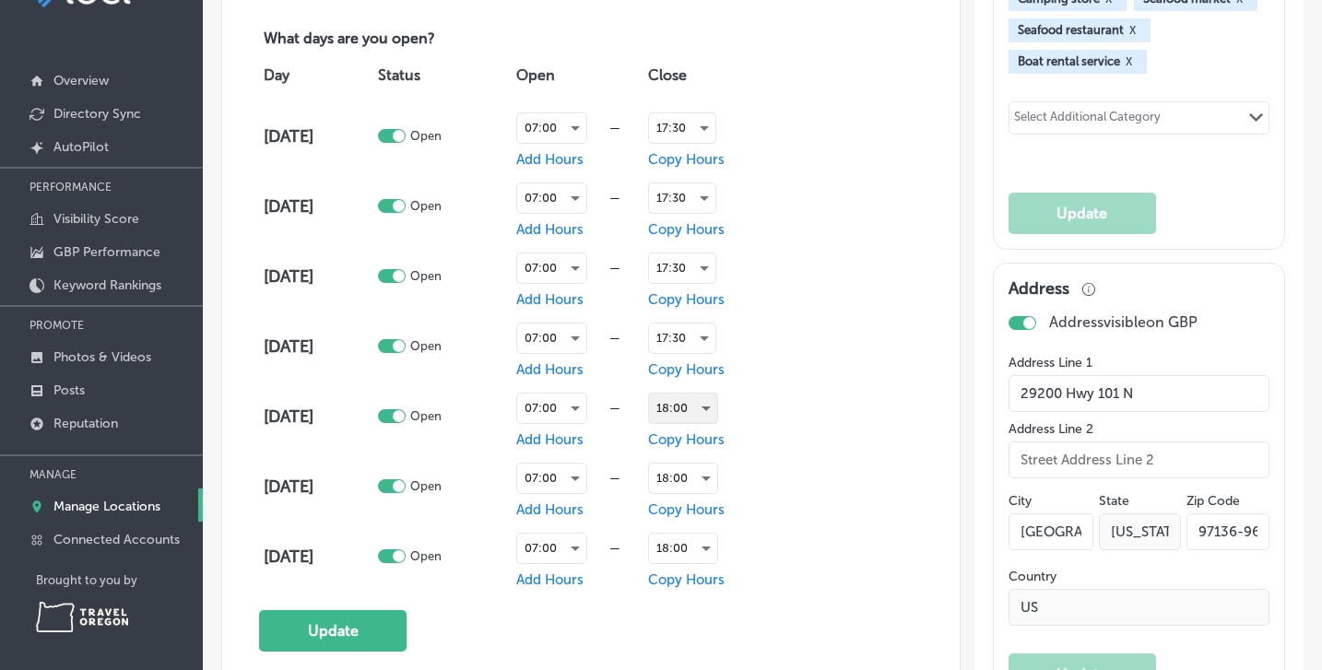
click at [716, 399] on div "18:00" at bounding box center [683, 409] width 68 height 30
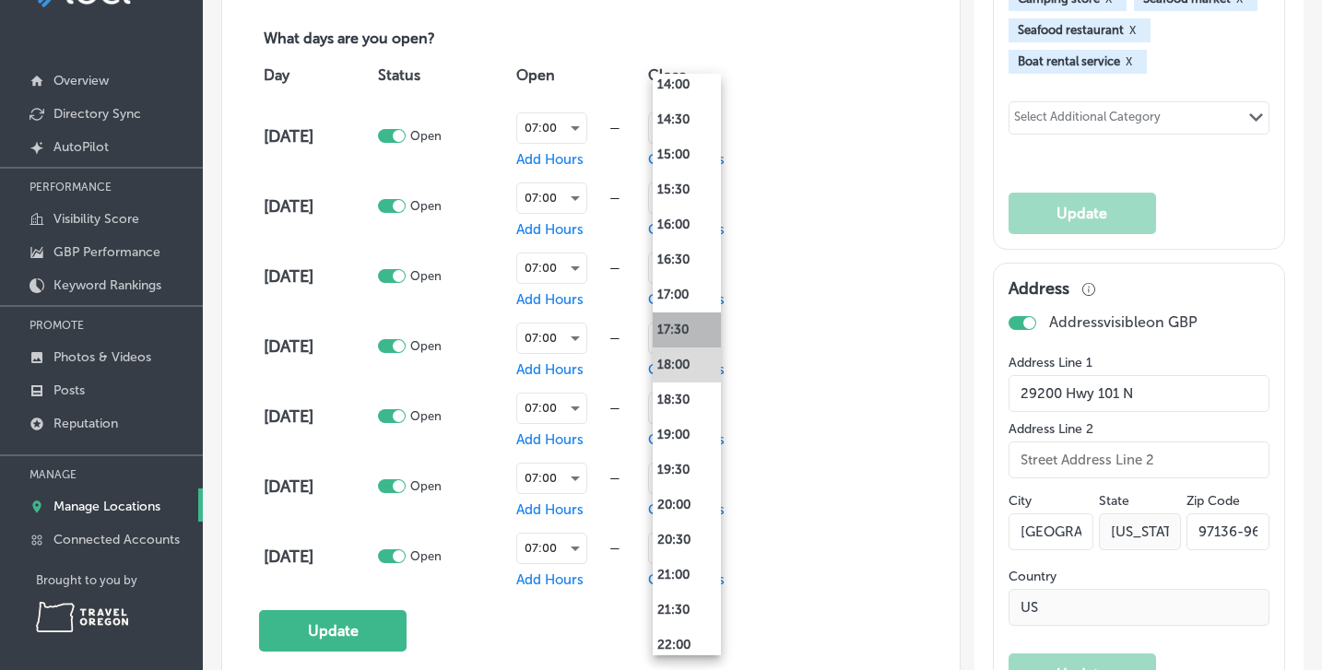
click at [680, 326] on li "17:30" at bounding box center [687, 330] width 68 height 35
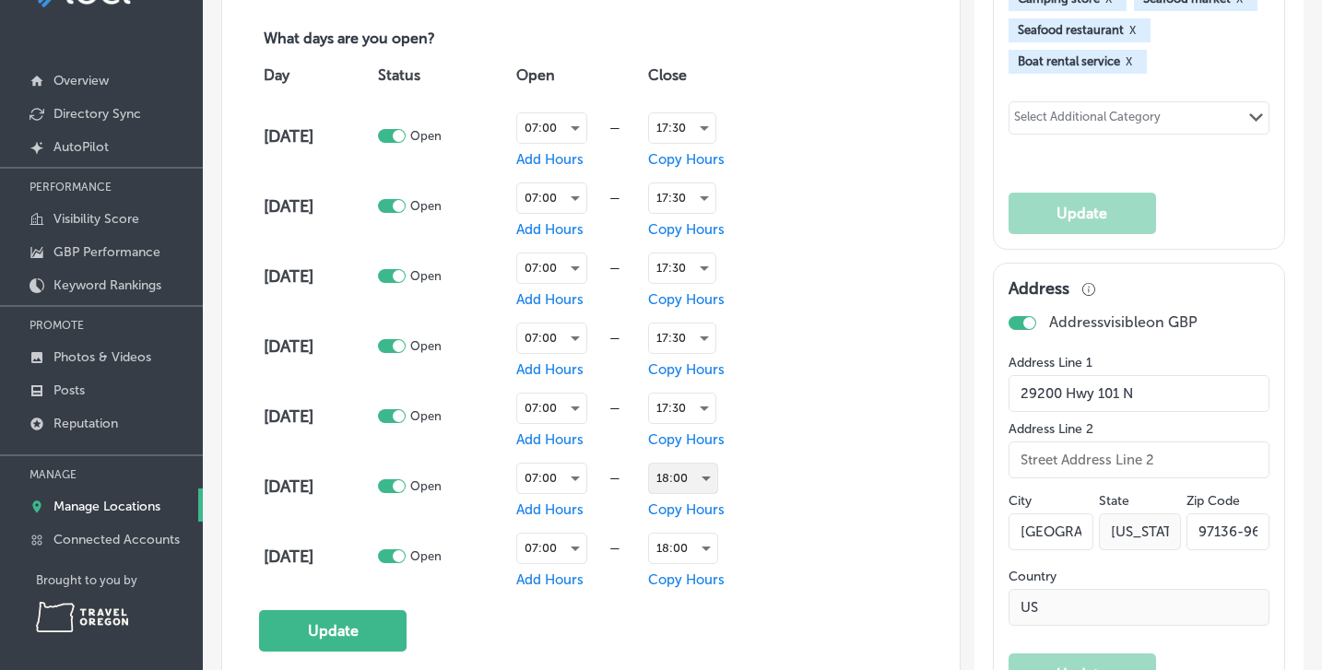
click at [710, 469] on div "18:00" at bounding box center [683, 479] width 68 height 30
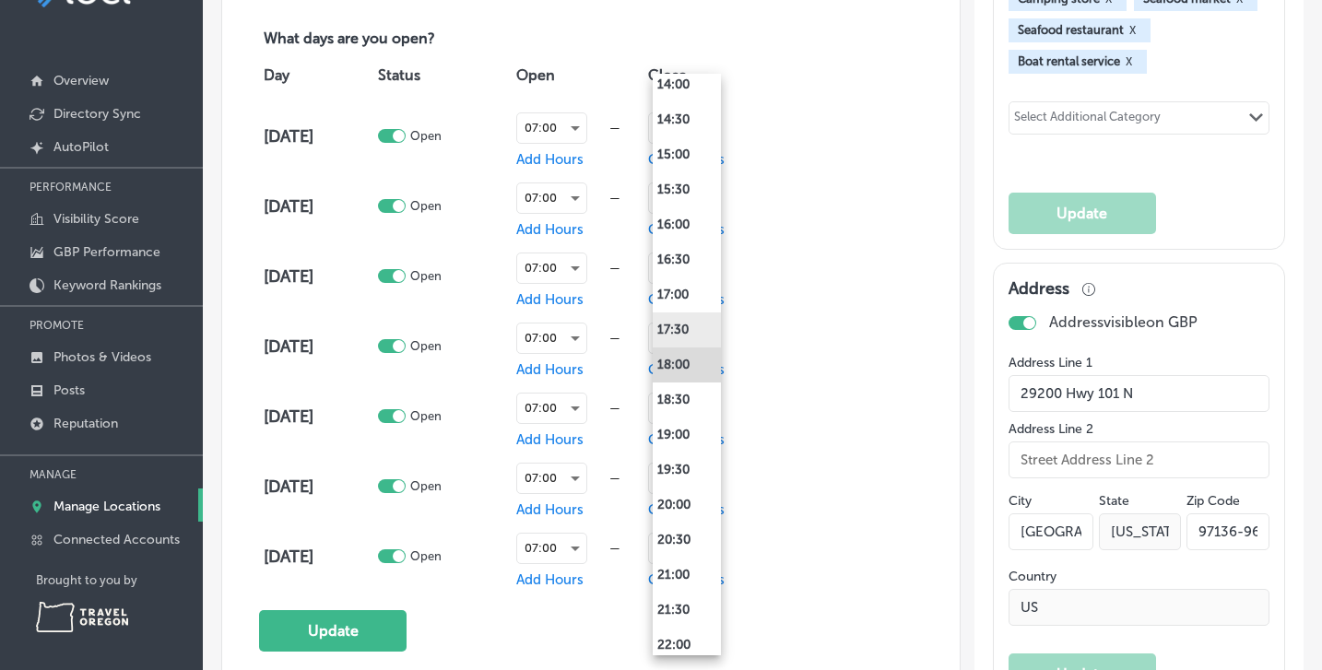
click at [684, 326] on li "17:30" at bounding box center [687, 330] width 68 height 35
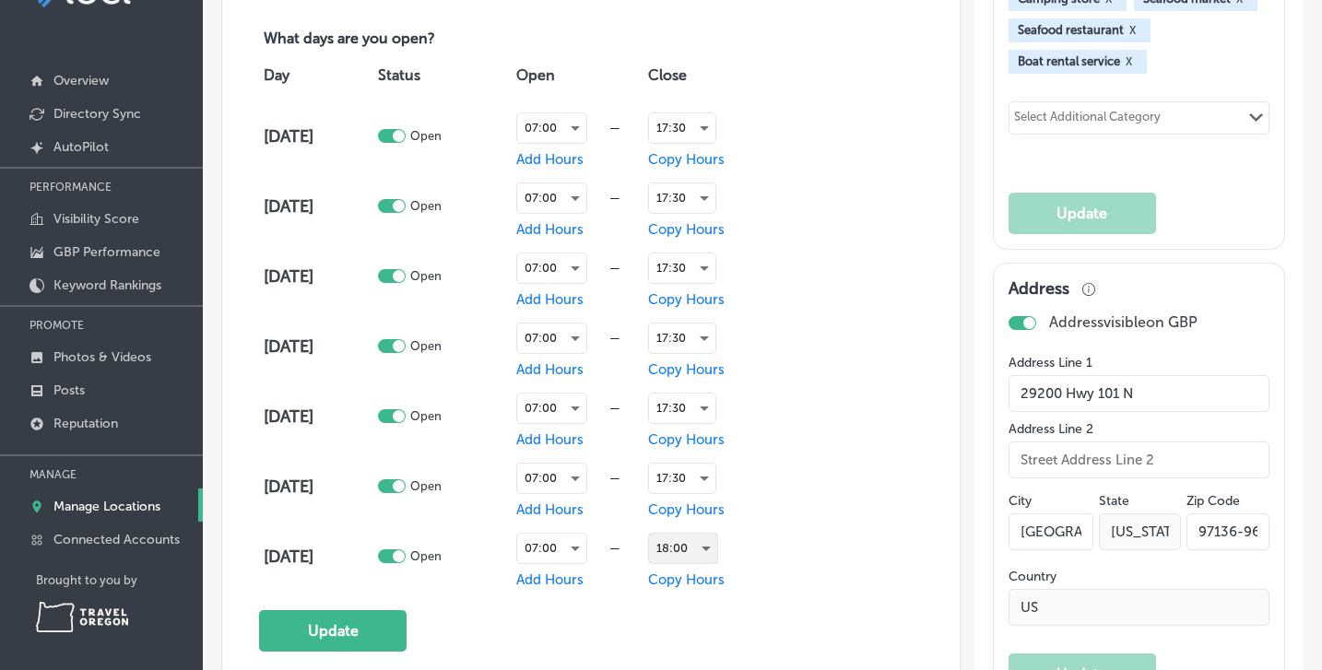
click at [709, 543] on div "18:00" at bounding box center [683, 549] width 68 height 30
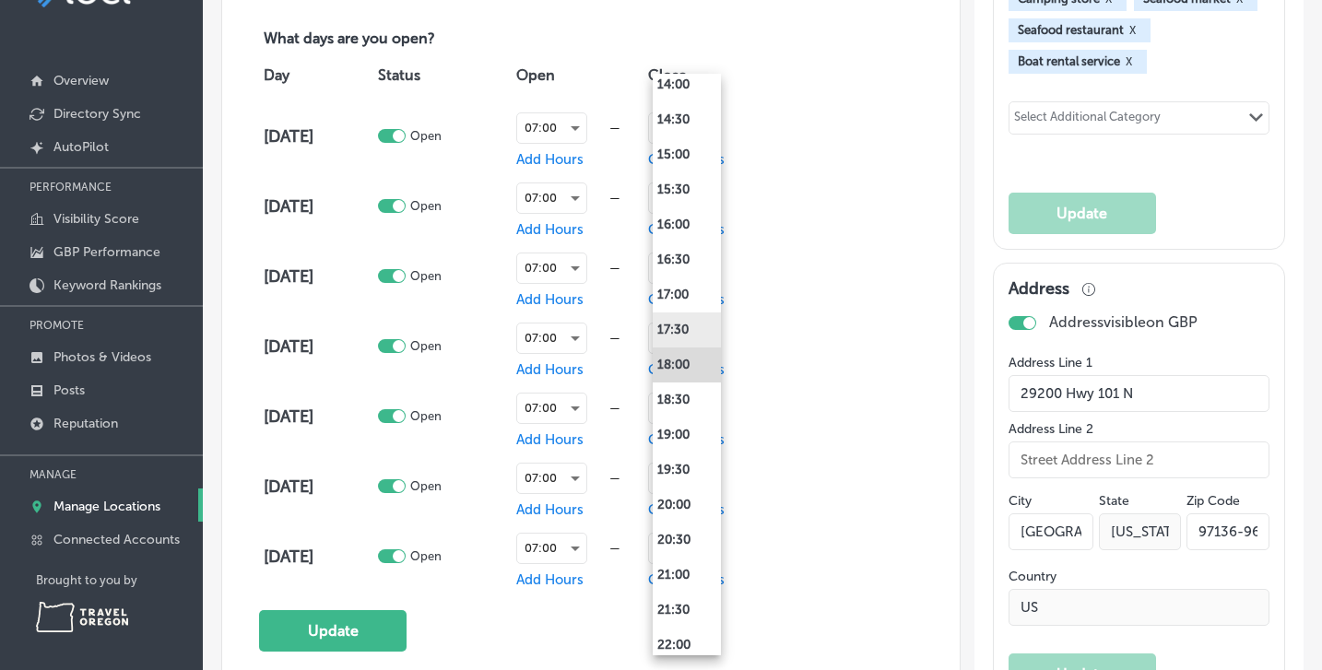
click at [681, 325] on li "17:30" at bounding box center [687, 330] width 68 height 35
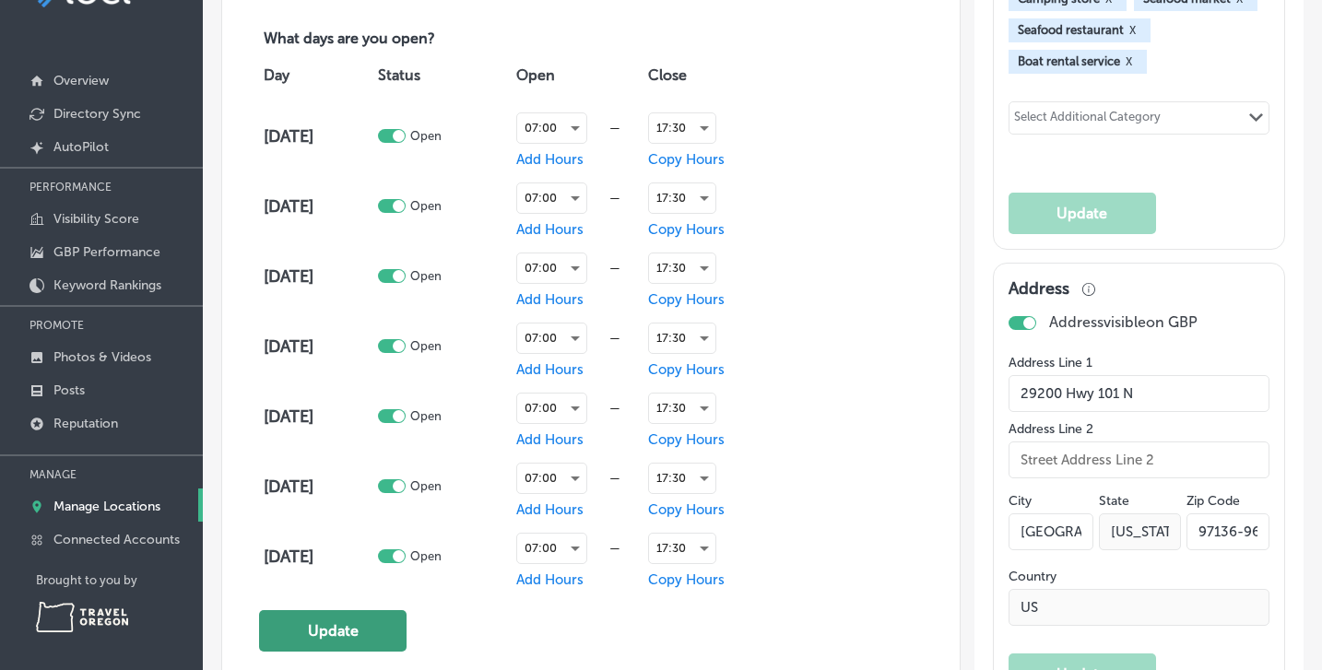
click at [359, 624] on button "Update" at bounding box center [333, 630] width 148 height 41
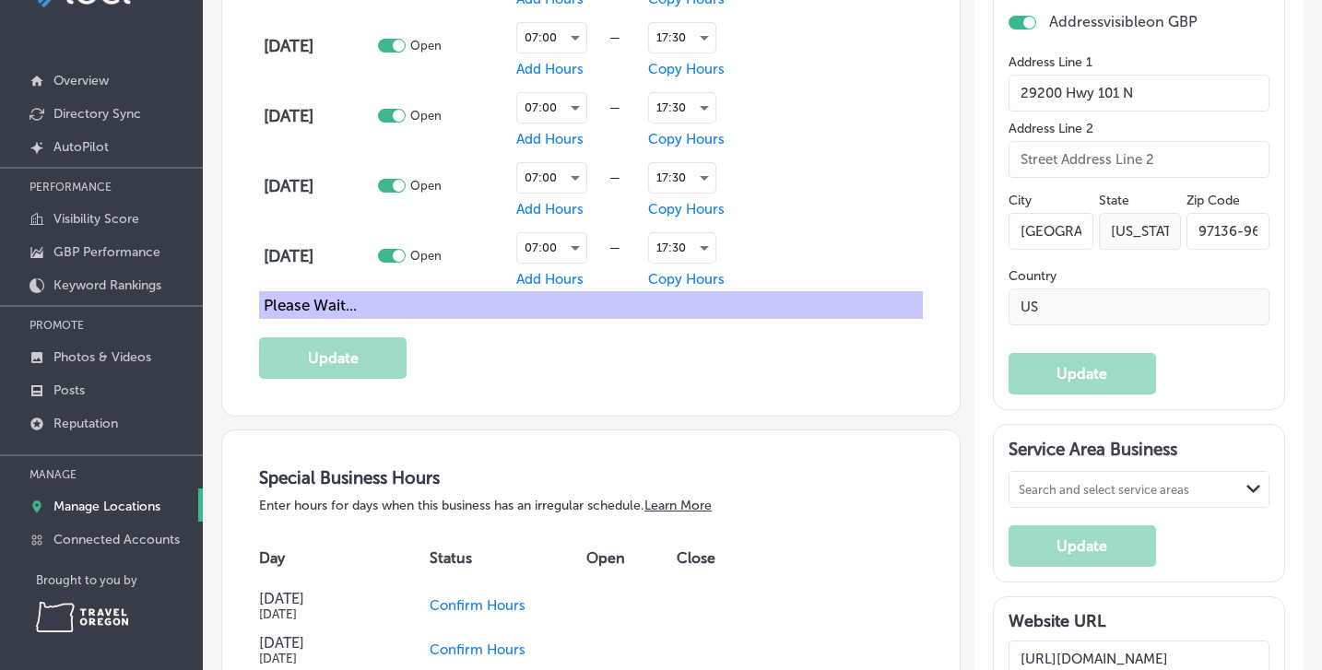
scroll to position [1552, 0]
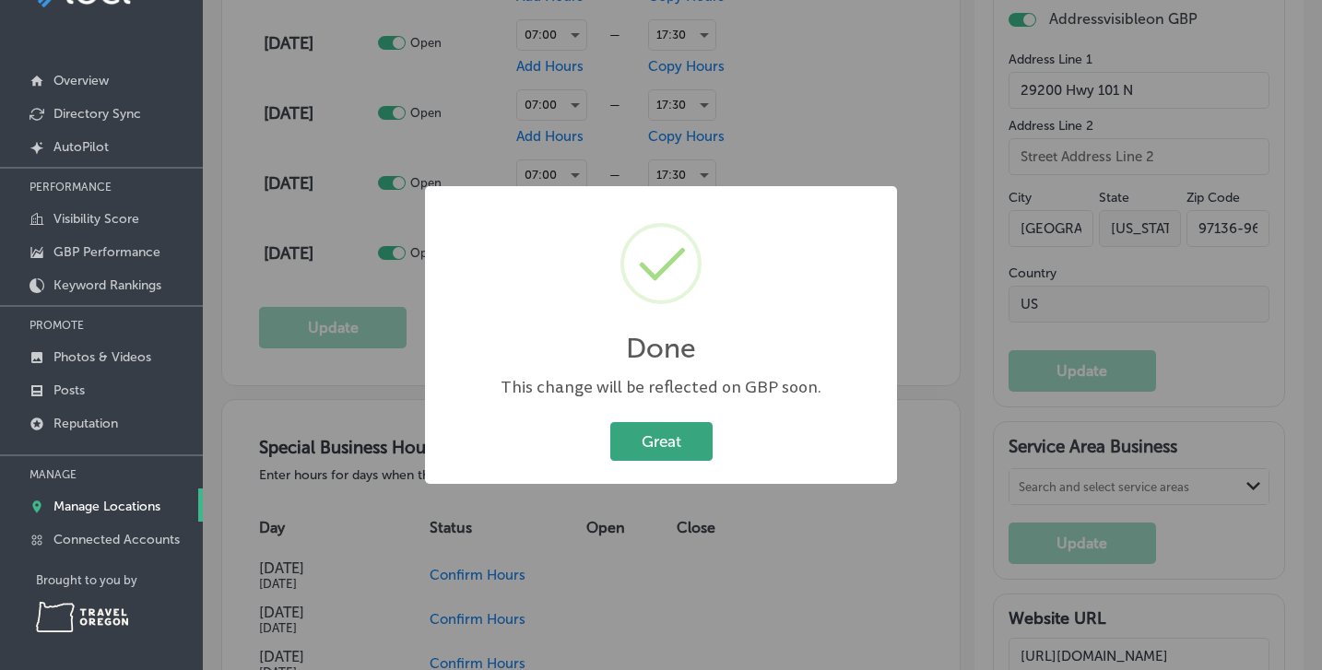
click at [671, 444] on button "Great" at bounding box center [661, 441] width 102 height 38
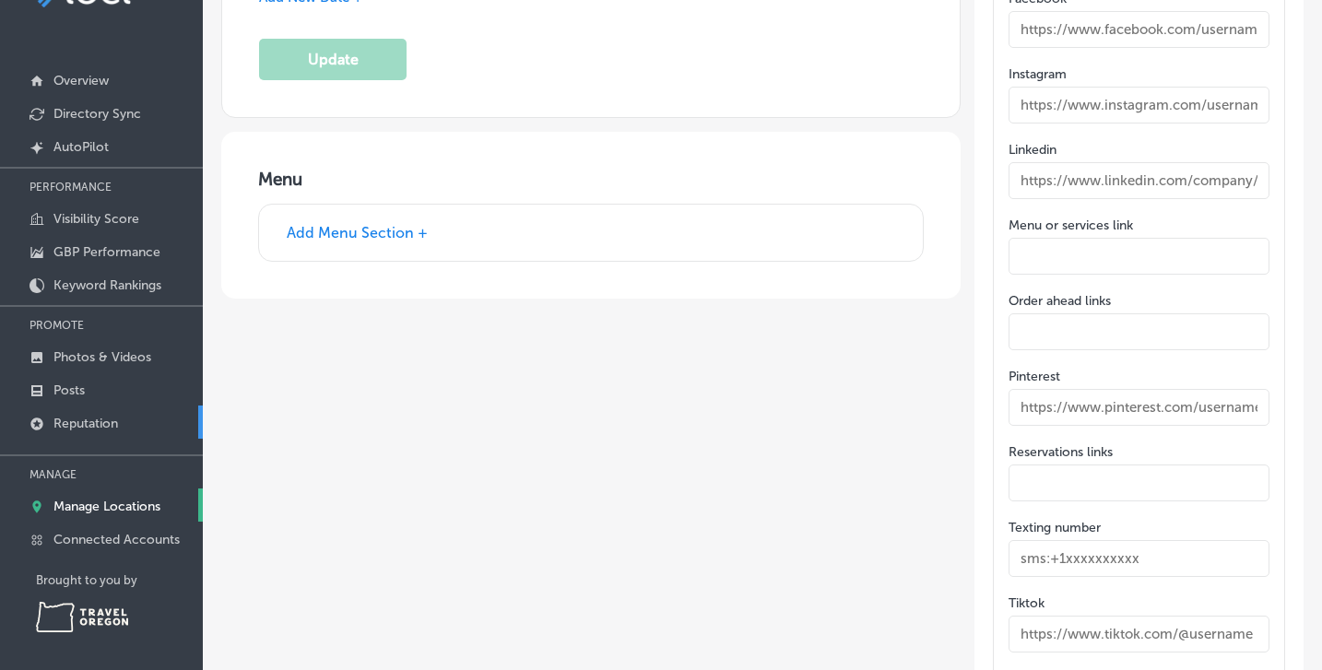
scroll to position [0, 0]
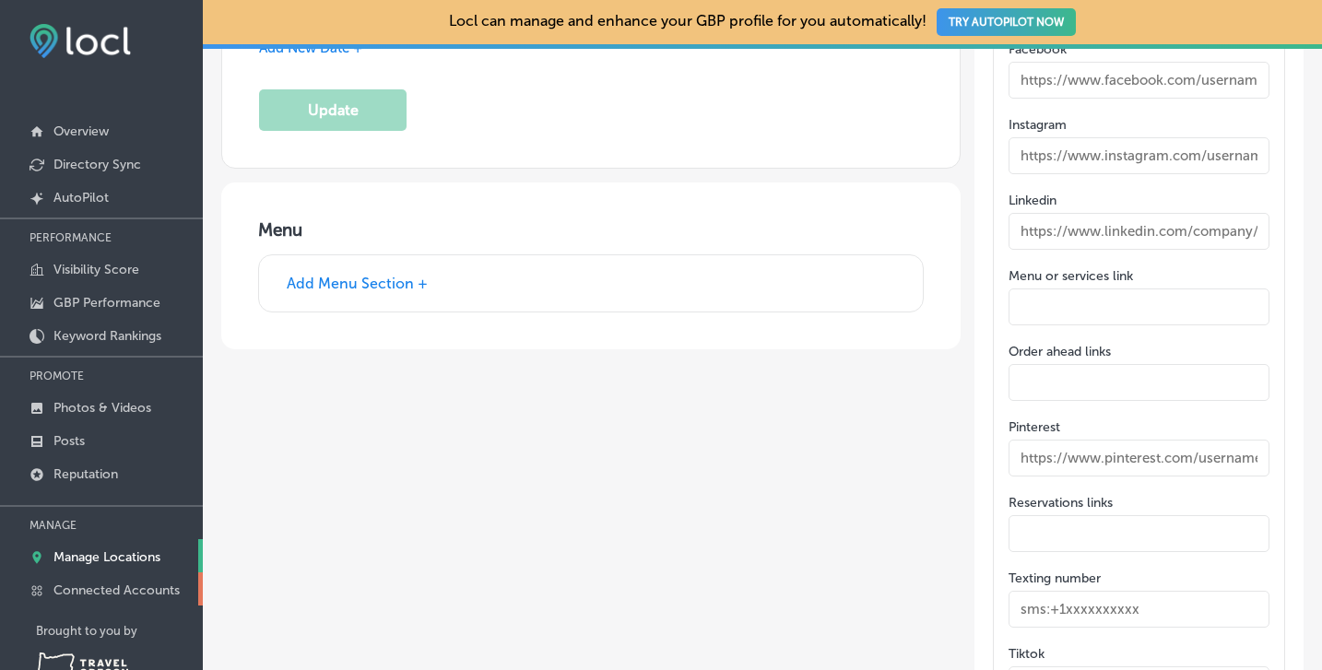
click at [95, 598] on link "Connected Accounts" at bounding box center [101, 589] width 203 height 33
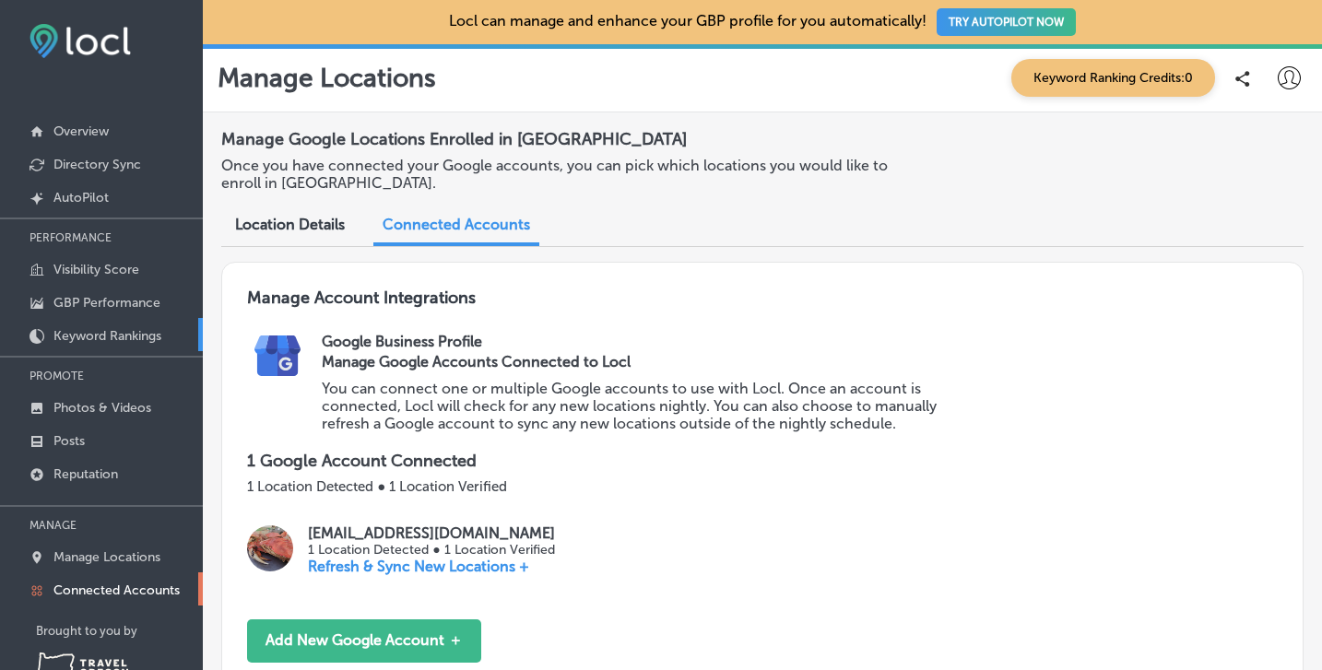
scroll to position [51, 0]
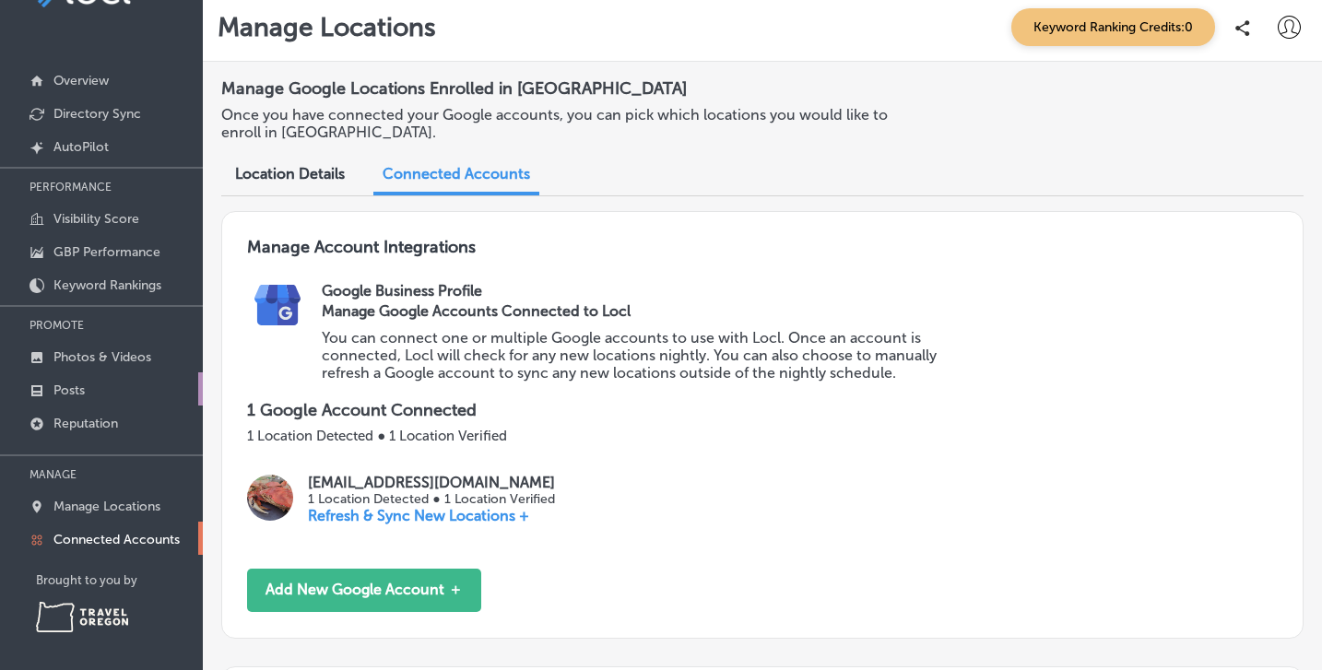
click at [109, 391] on link "Posts" at bounding box center [101, 389] width 203 height 33
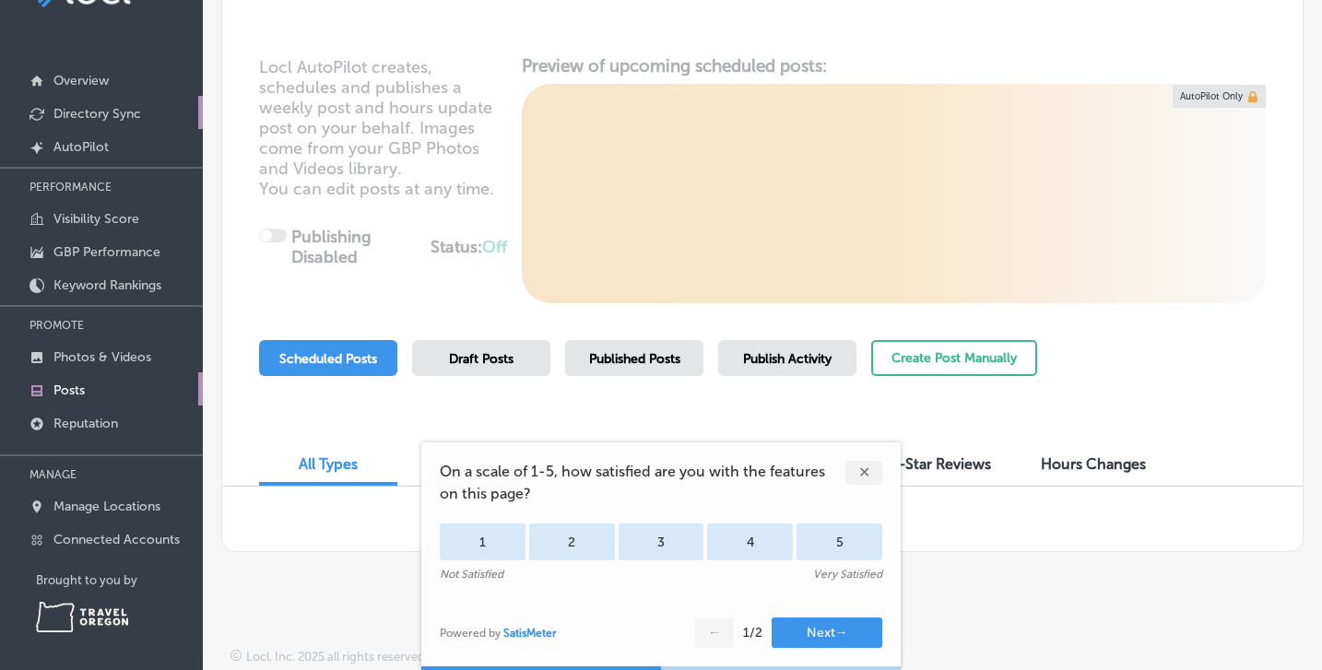
scroll to position [101, 0]
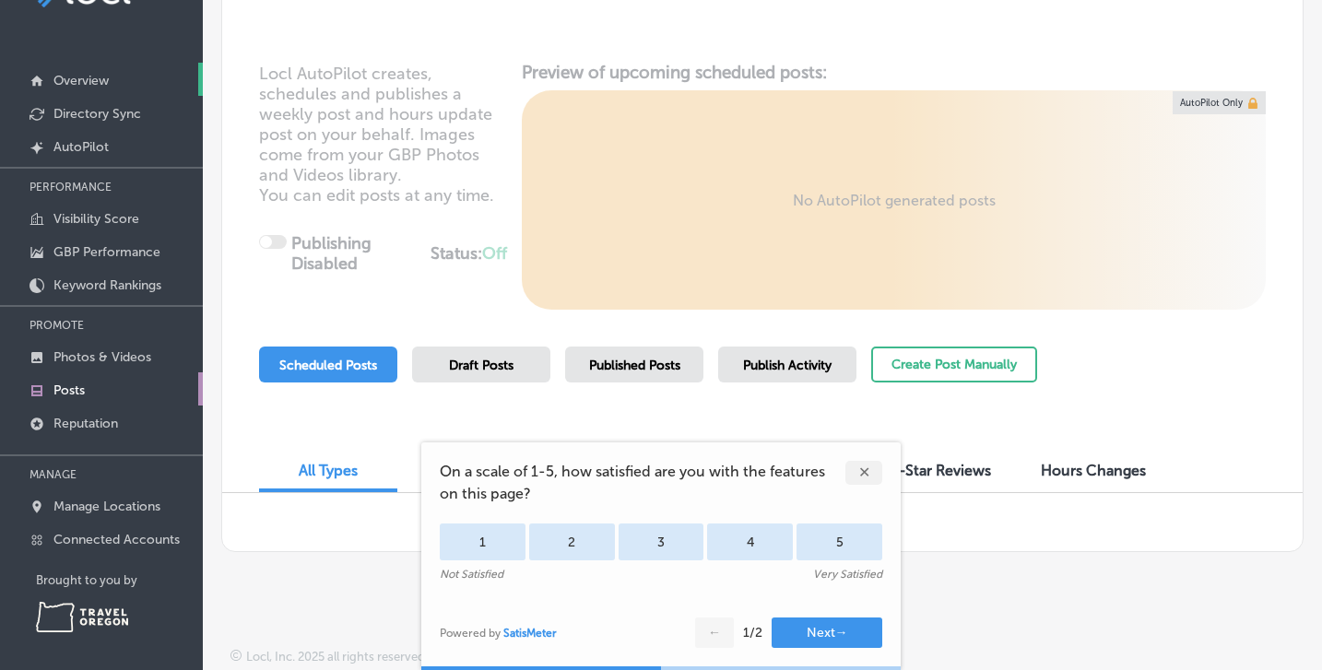
click at [96, 83] on p "Overview" at bounding box center [80, 81] width 55 height 16
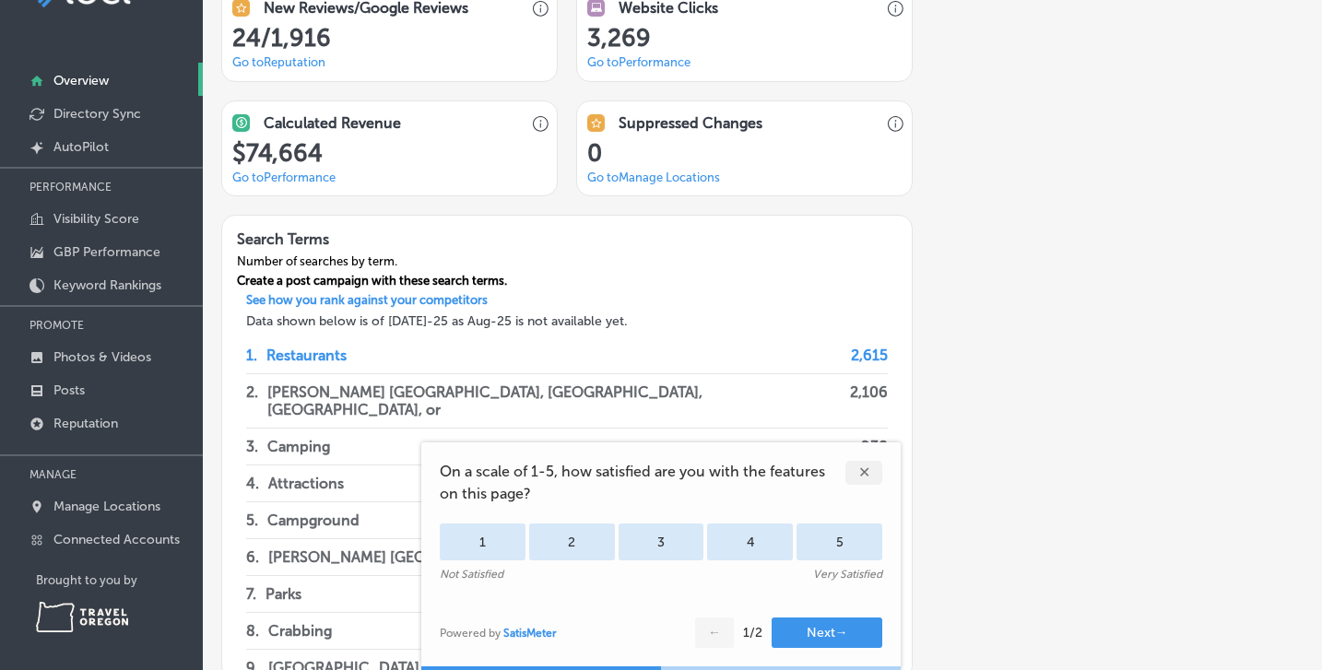
scroll to position [1362, 0]
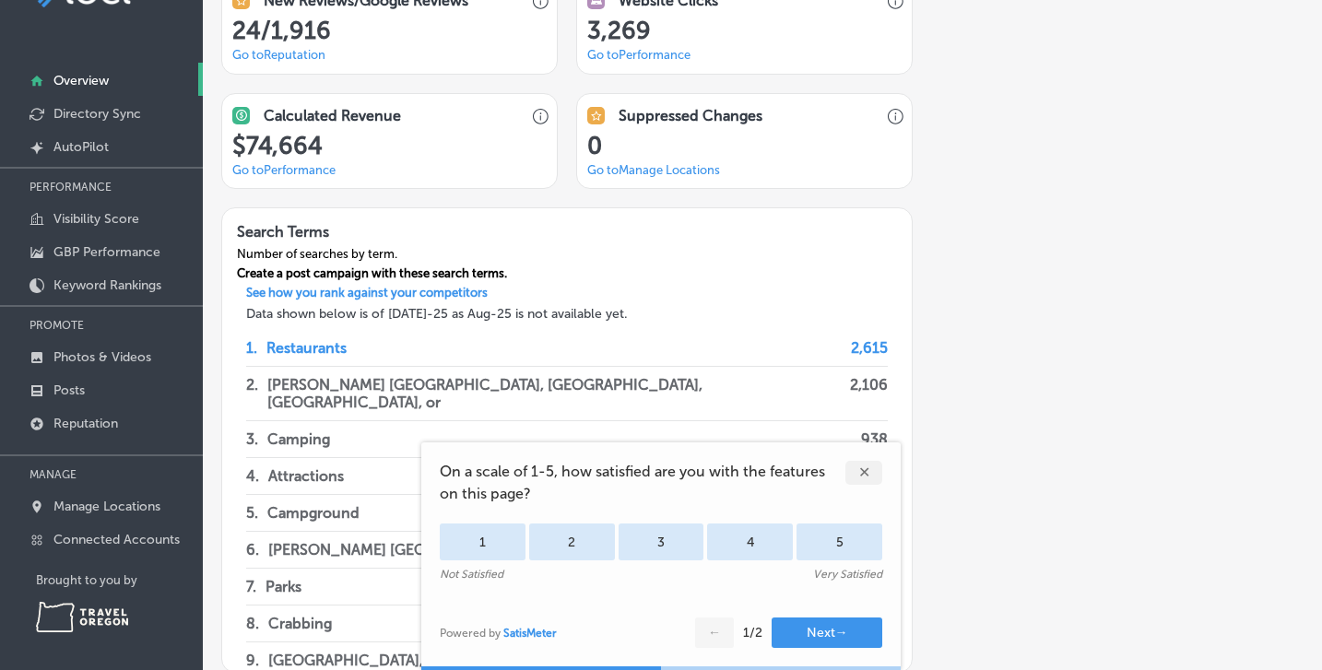
click at [864, 475] on div "✕" at bounding box center [864, 473] width 37 height 24
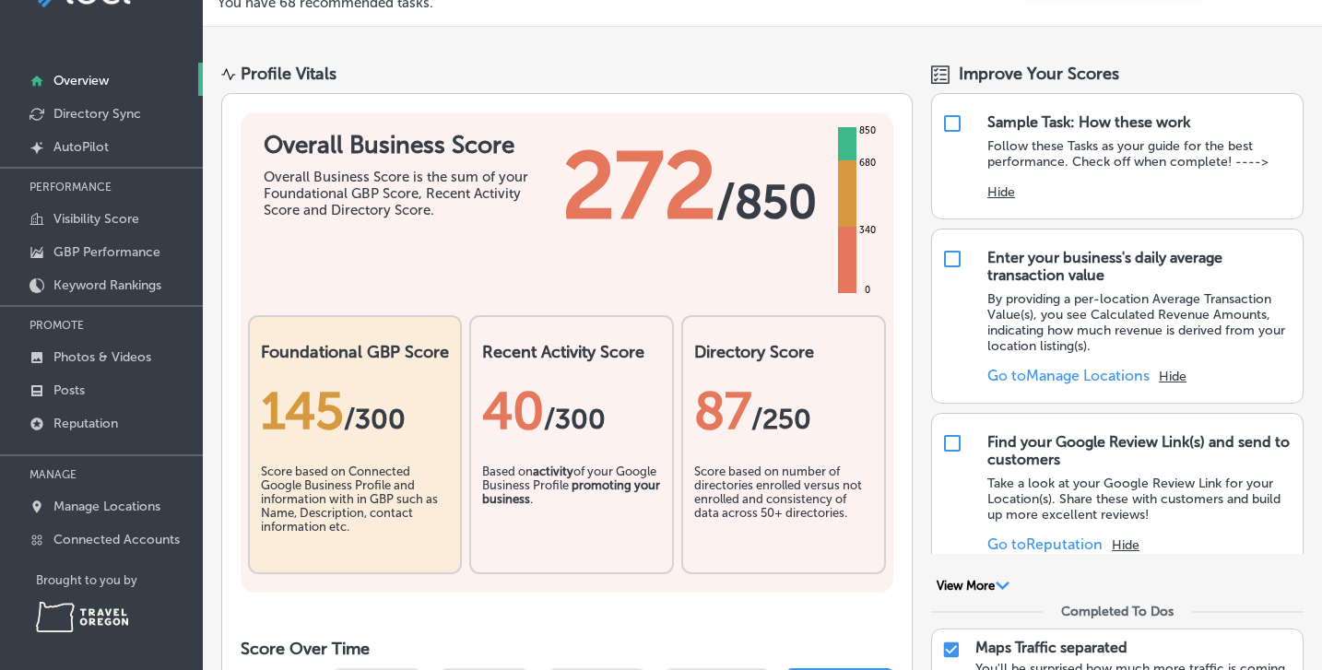
scroll to position [0, 0]
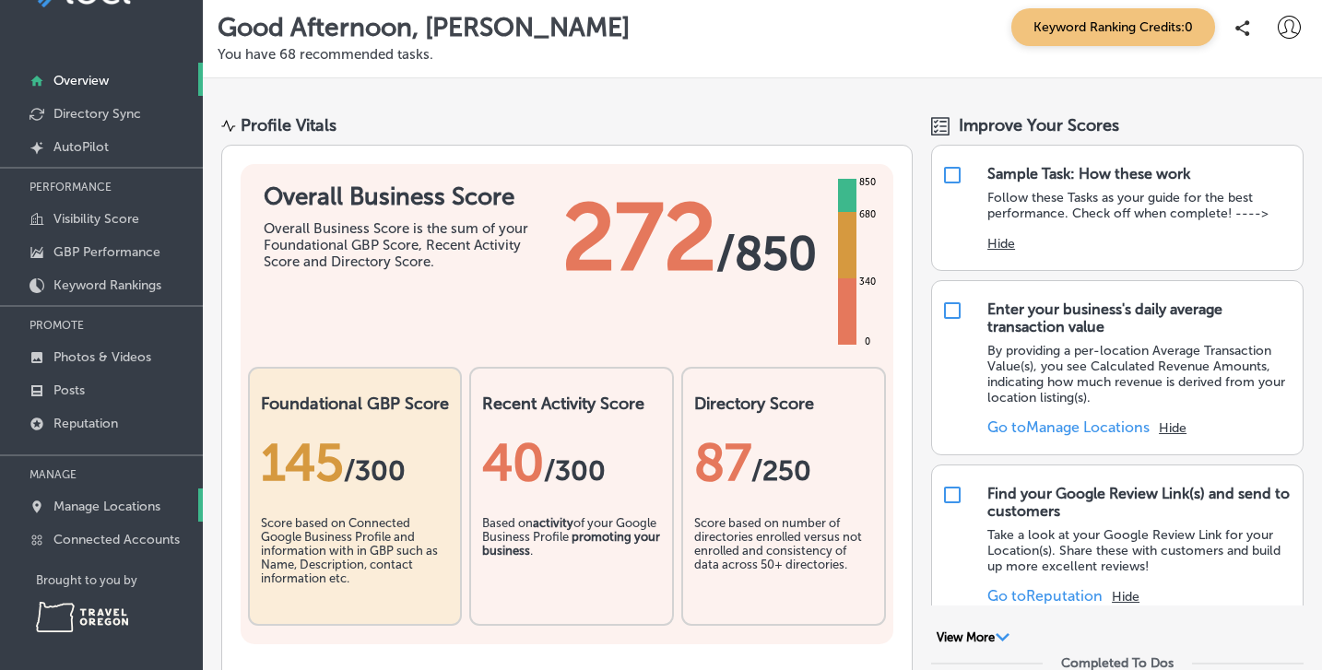
click at [117, 504] on p "Manage Locations" at bounding box center [106, 507] width 107 height 16
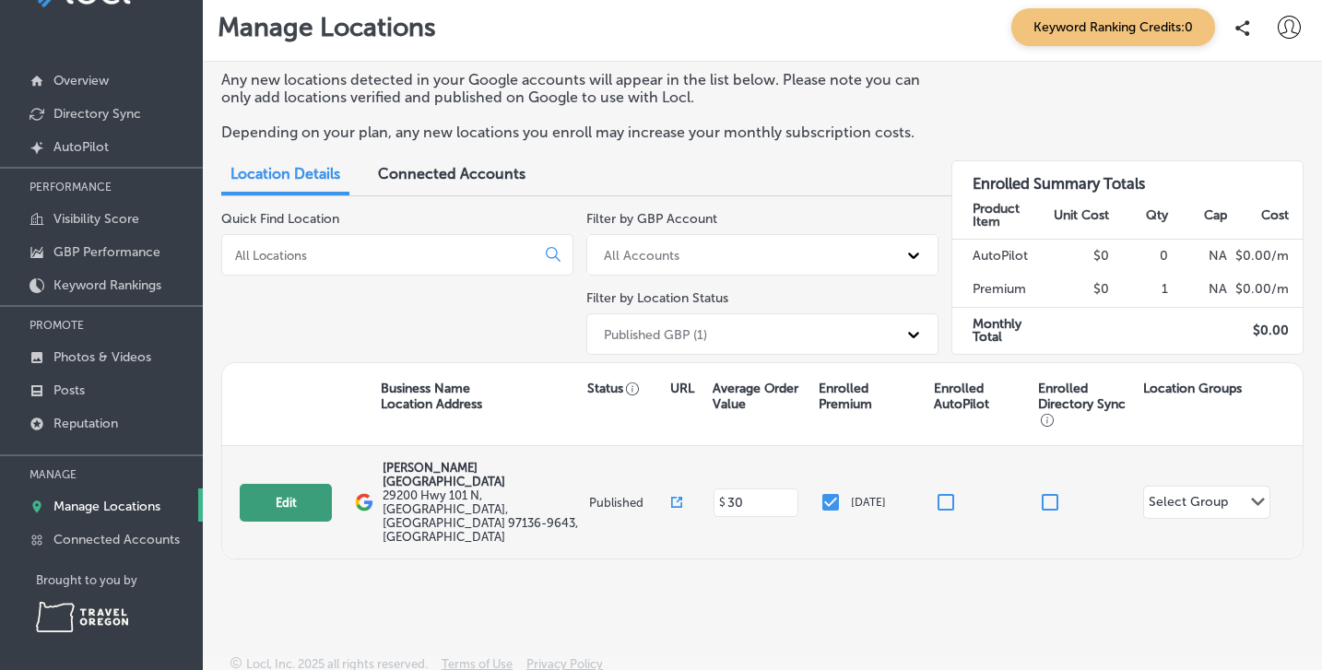
click at [307, 484] on button "Edit" at bounding box center [286, 503] width 92 height 38
select select "US"
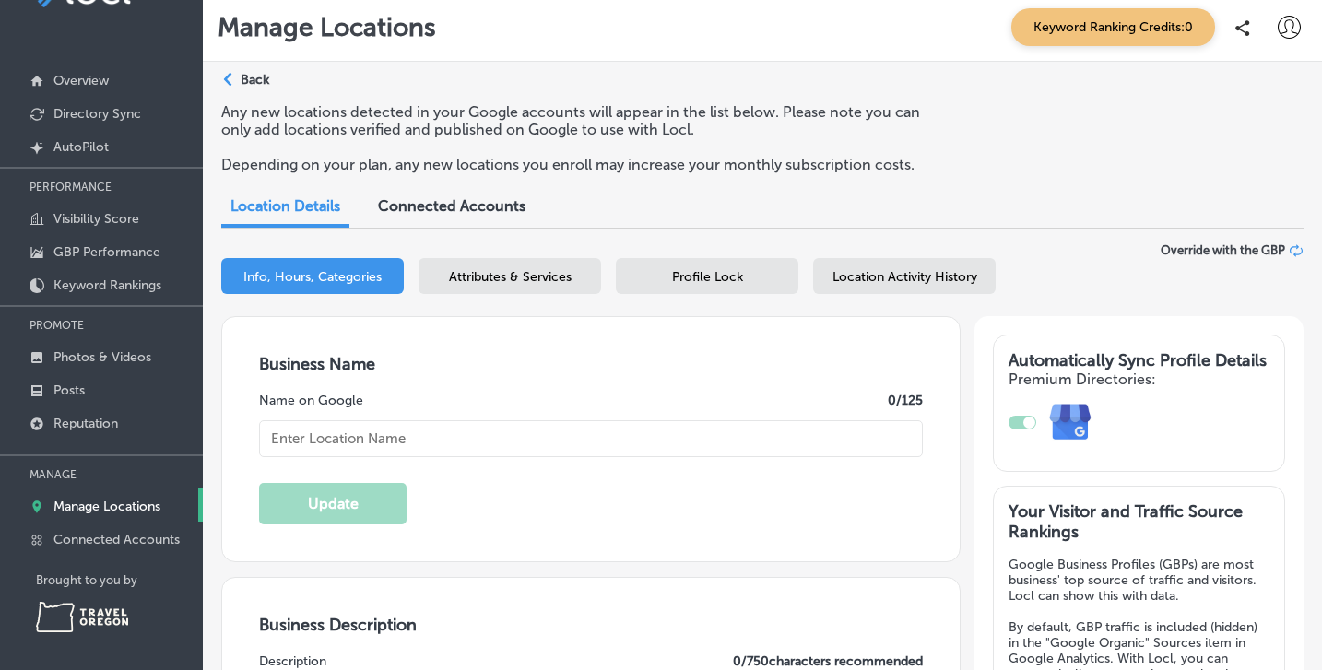
type input "[PERSON_NAME] [GEOGRAPHIC_DATA]"
type input "29200 Hwy 101 N"
type input "[GEOGRAPHIC_DATA]"
type input "97136-9643"
type input "US"
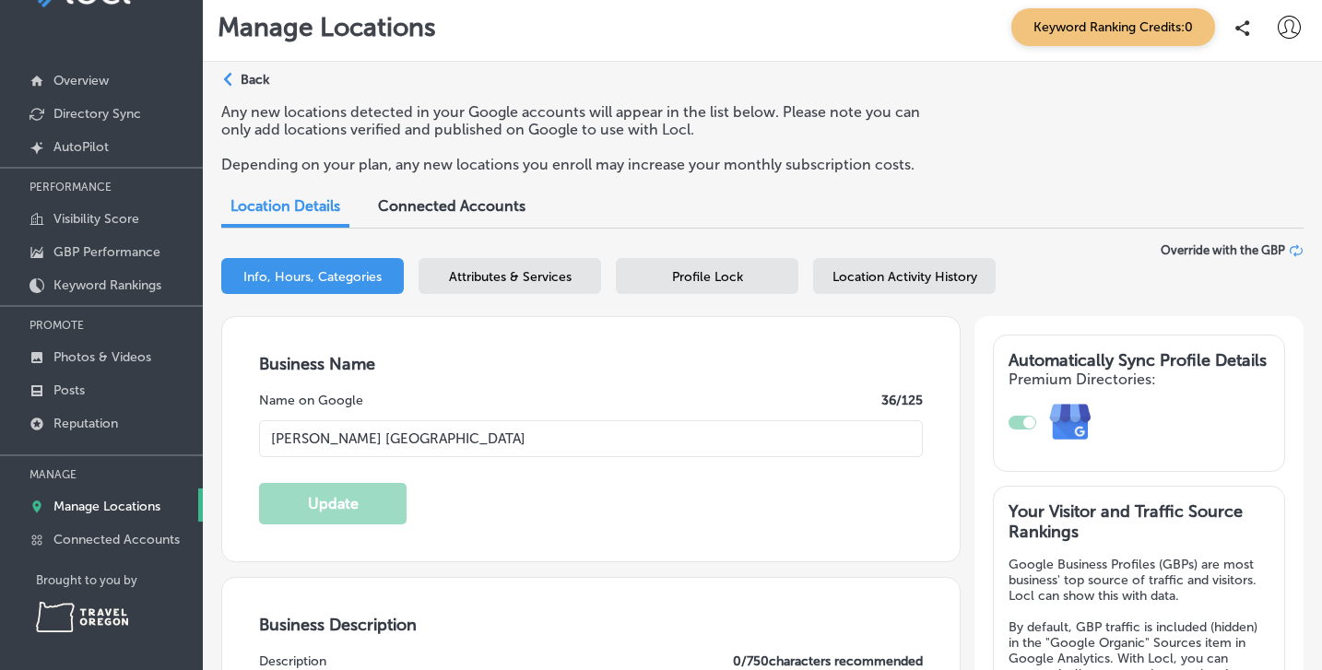
type input "[URL][DOMAIN_NAME]"
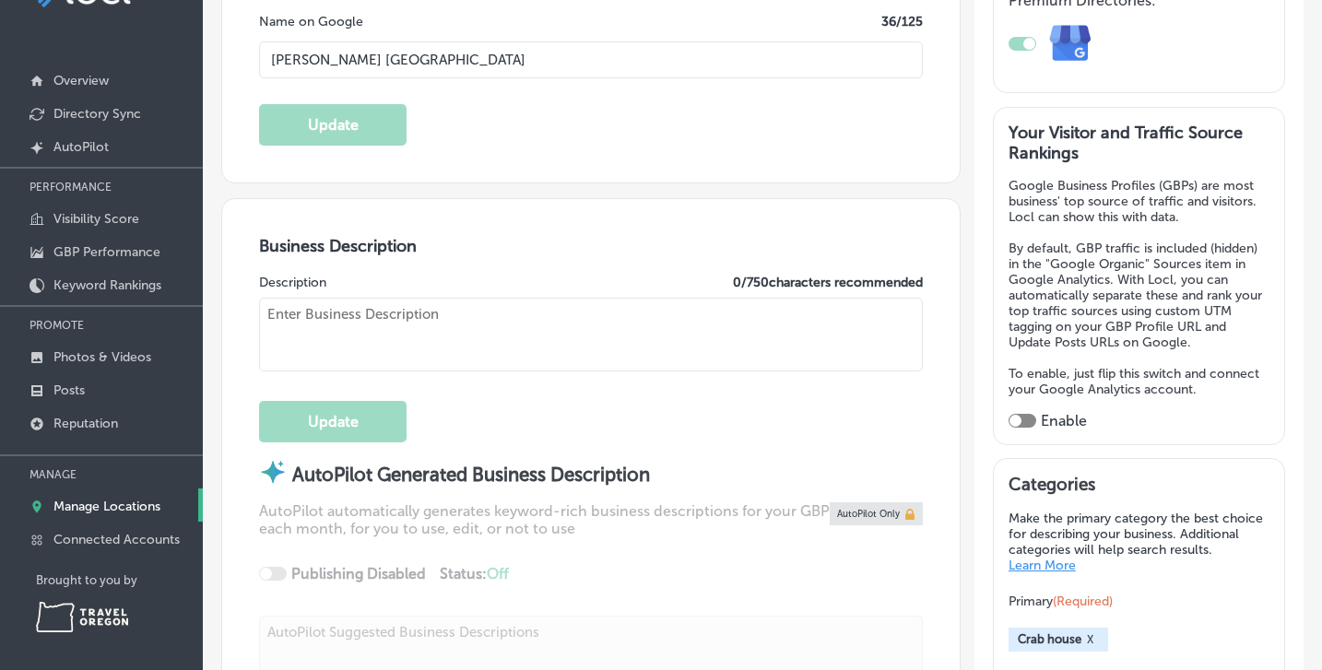
type input "30"
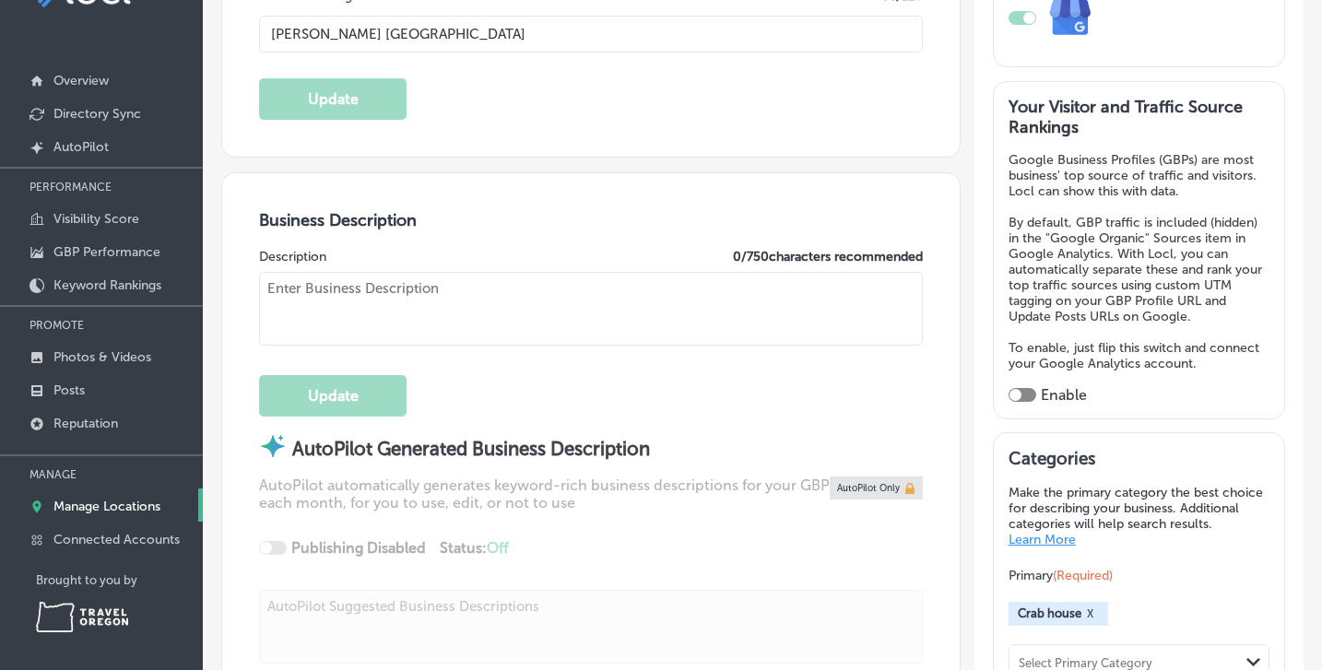
checkbox input "true"
type textarea "[PERSON_NAME] is a [PERSON_NAME] and Campground located on the [GEOGRAPHIC_DATA…"
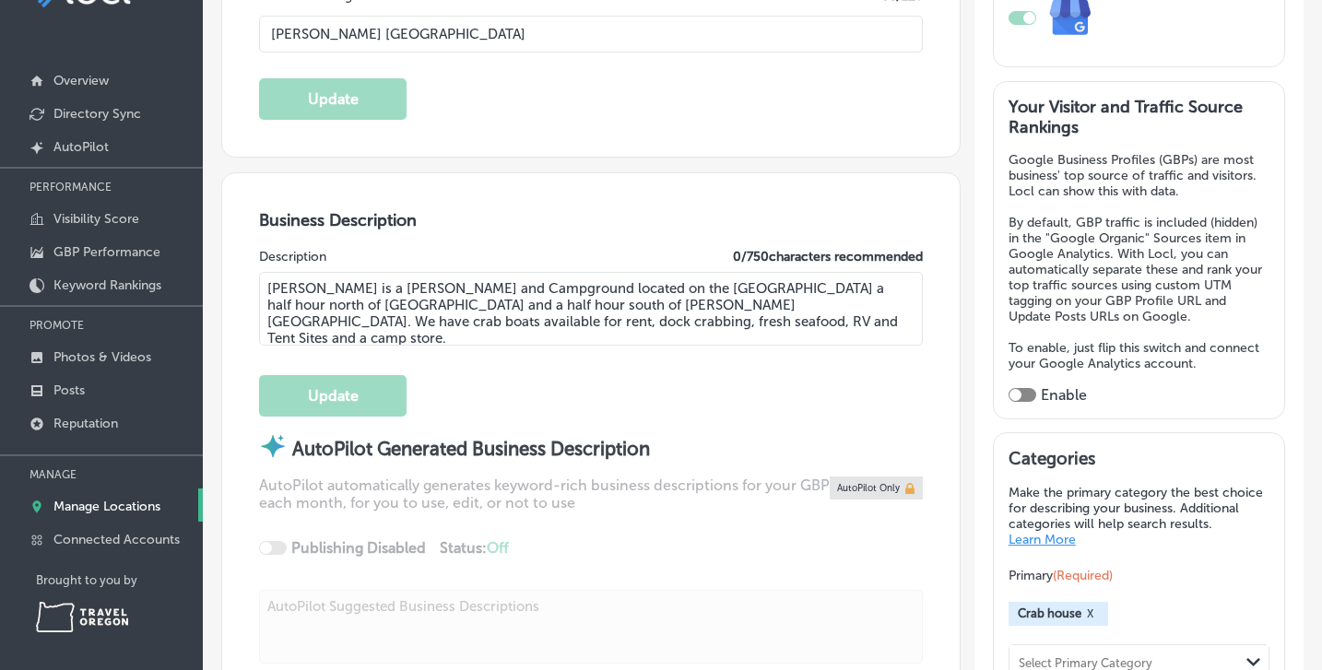
type input "[PHONE_NUMBER]"
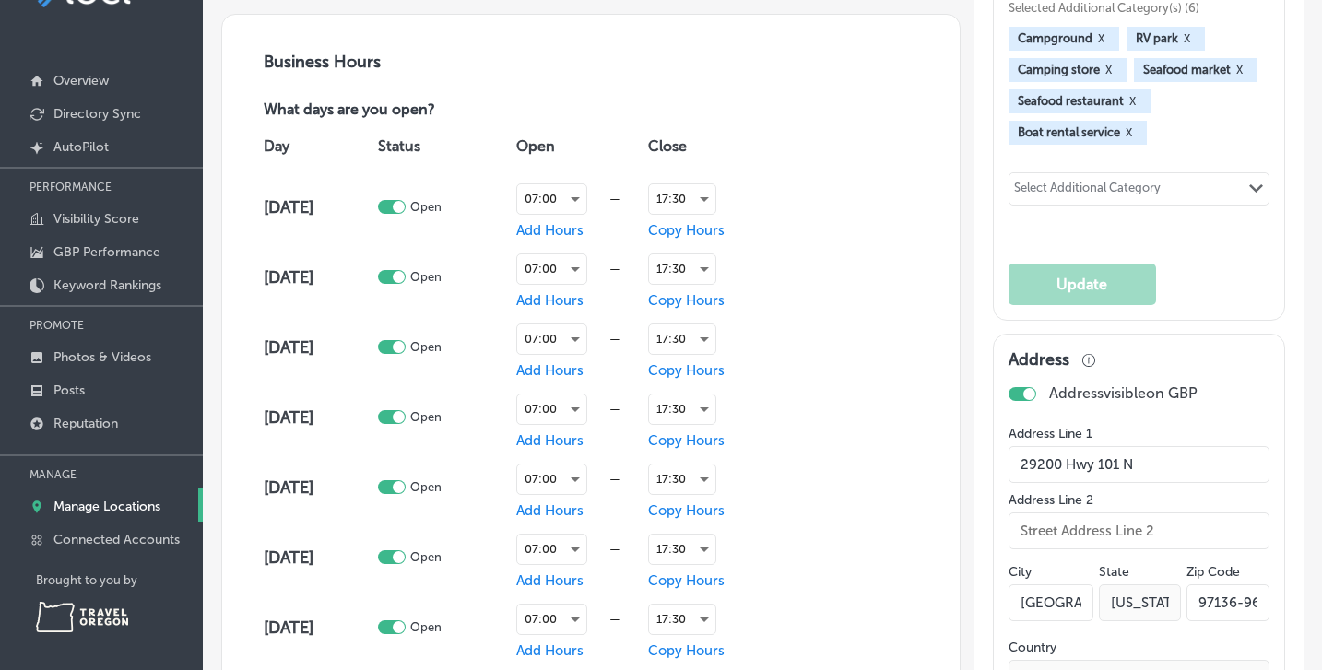
scroll to position [1177, 0]
